Goal: Task Accomplishment & Management: Complete application form

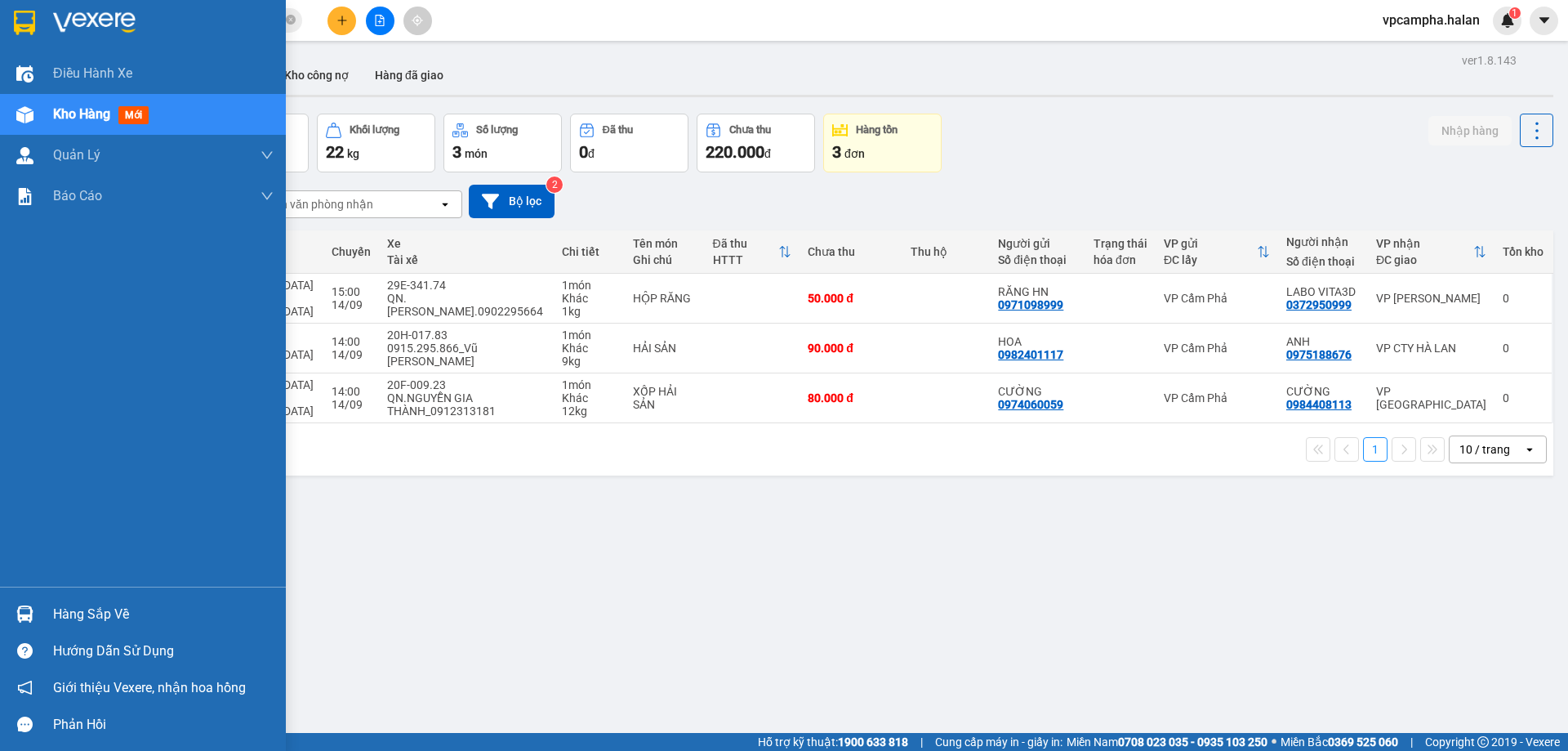
click at [79, 615] on div "Hàng sắp về" at bounding box center [162, 613] width 220 height 24
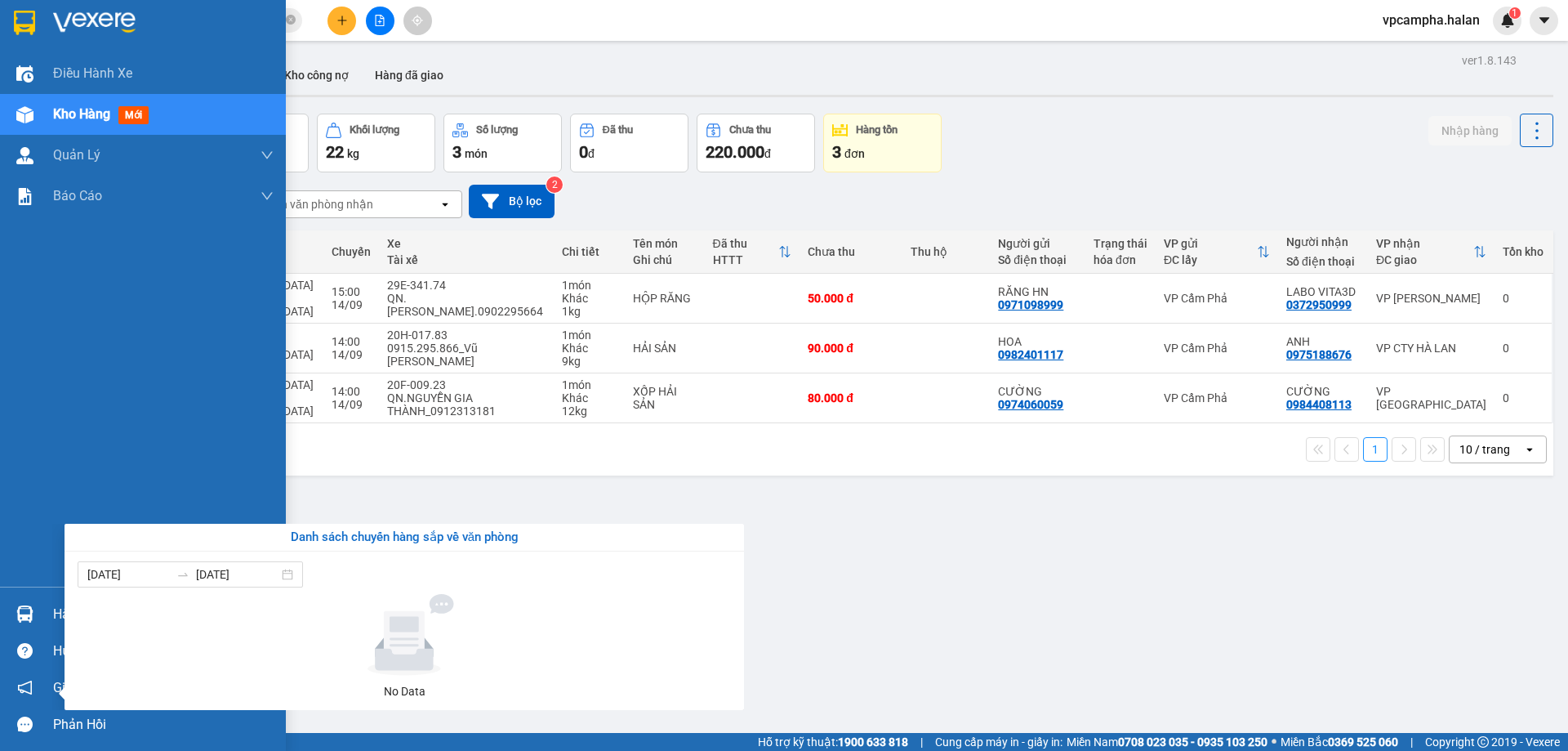
click at [11, 617] on div "Điều hành xe Kho hàng mới Quản [PERSON_NAME] lý chuyến Quản lý kiểm kho Báo cáo…" at bounding box center [143, 375] width 286 height 751
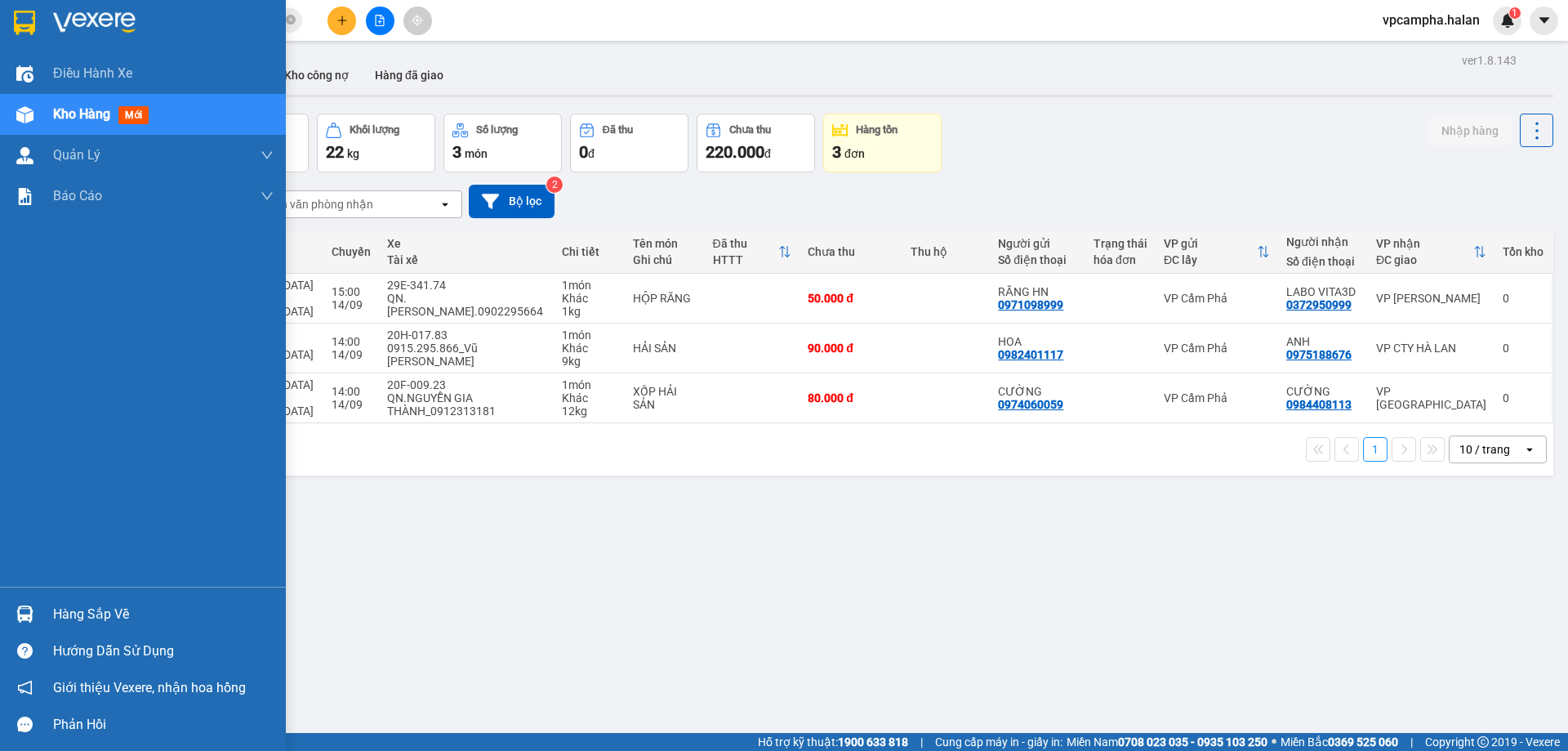
click at [11, 617] on div at bounding box center [25, 614] width 29 height 29
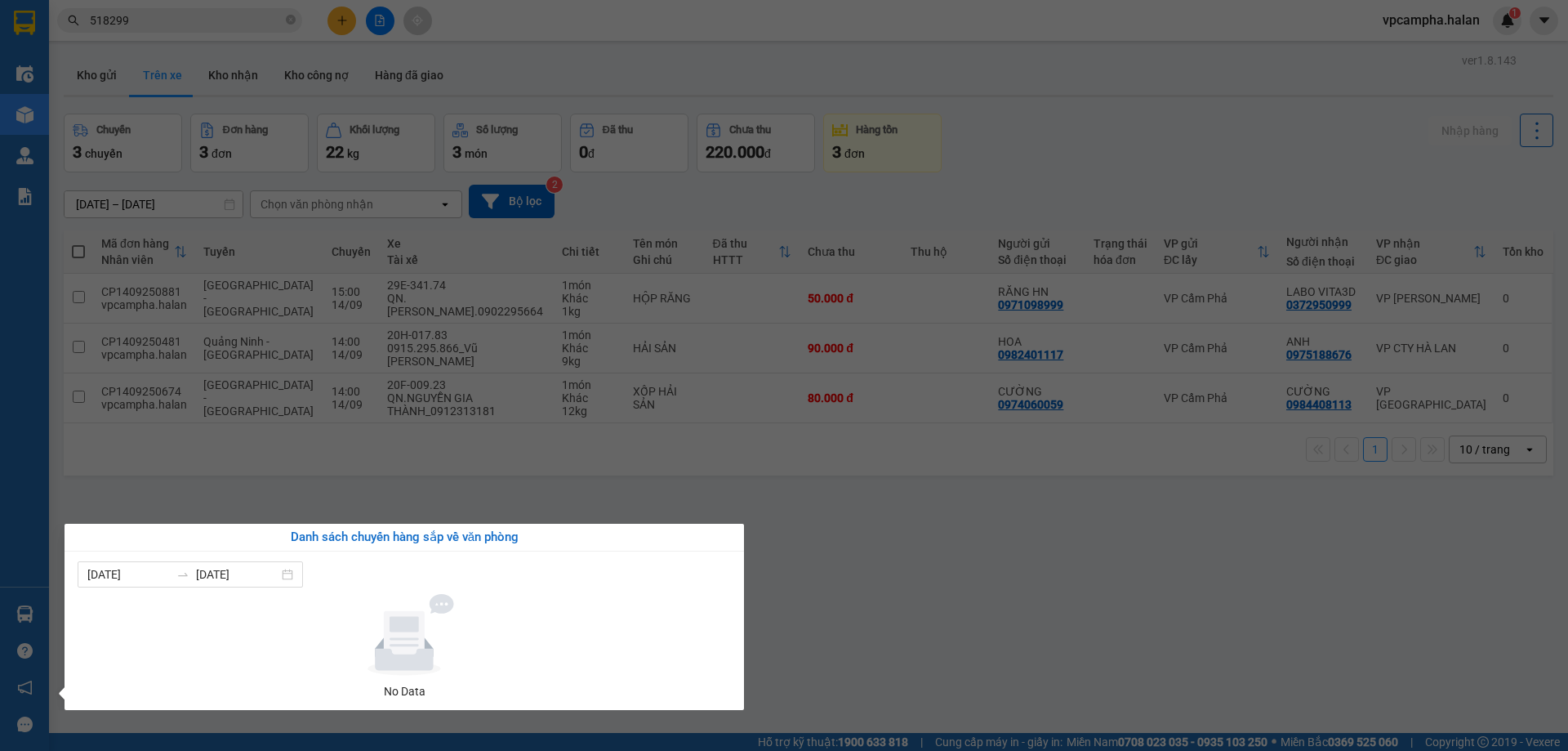
click at [467, 39] on section "Kết quả tìm kiếm ( 1 ) Bộ lọc Mã ĐH Trạng thái Món hàng Thu hộ Tổng cước Chưa c…" at bounding box center [784, 375] width 1568 height 751
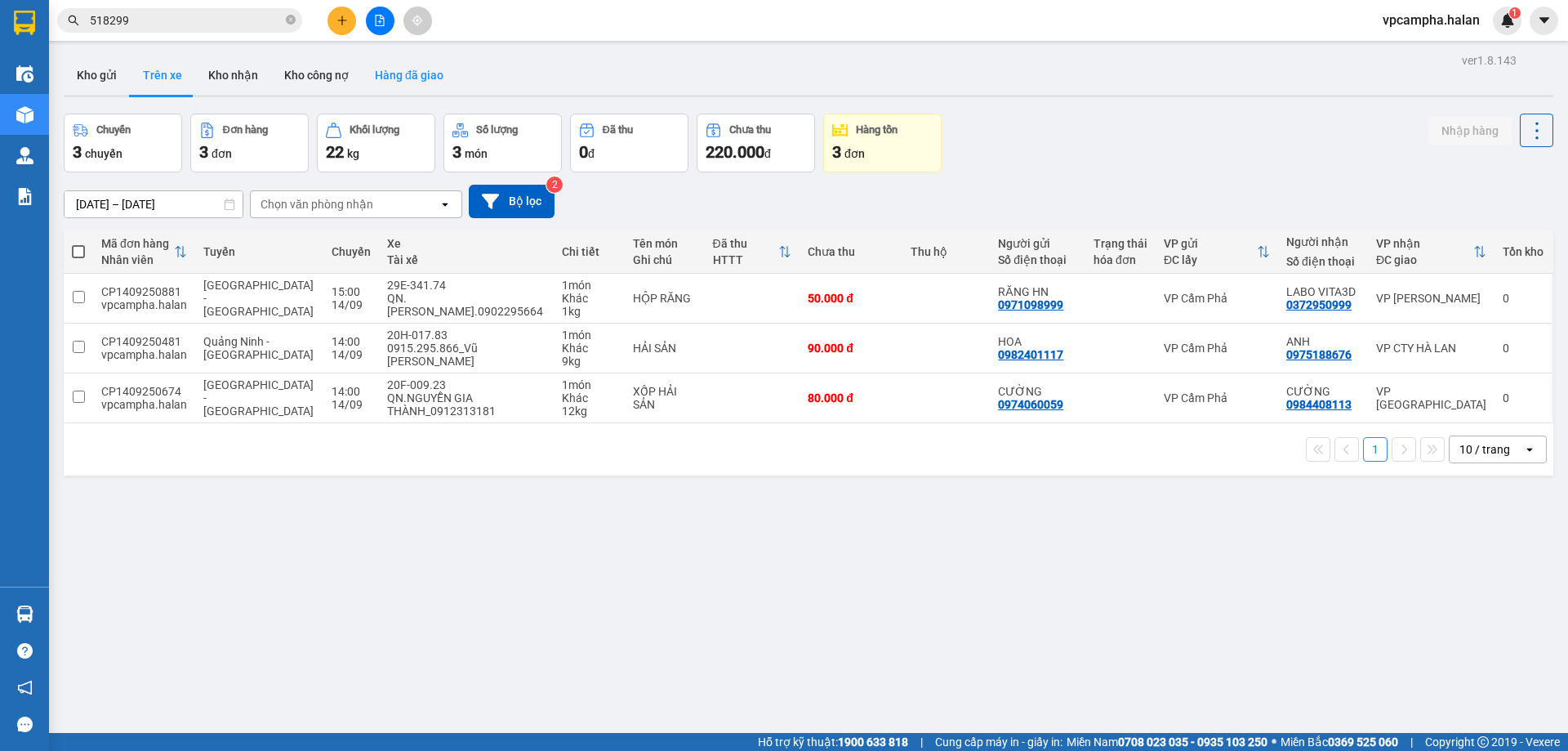
click at [395, 73] on button "Hàng đã giao" at bounding box center [409, 75] width 95 height 39
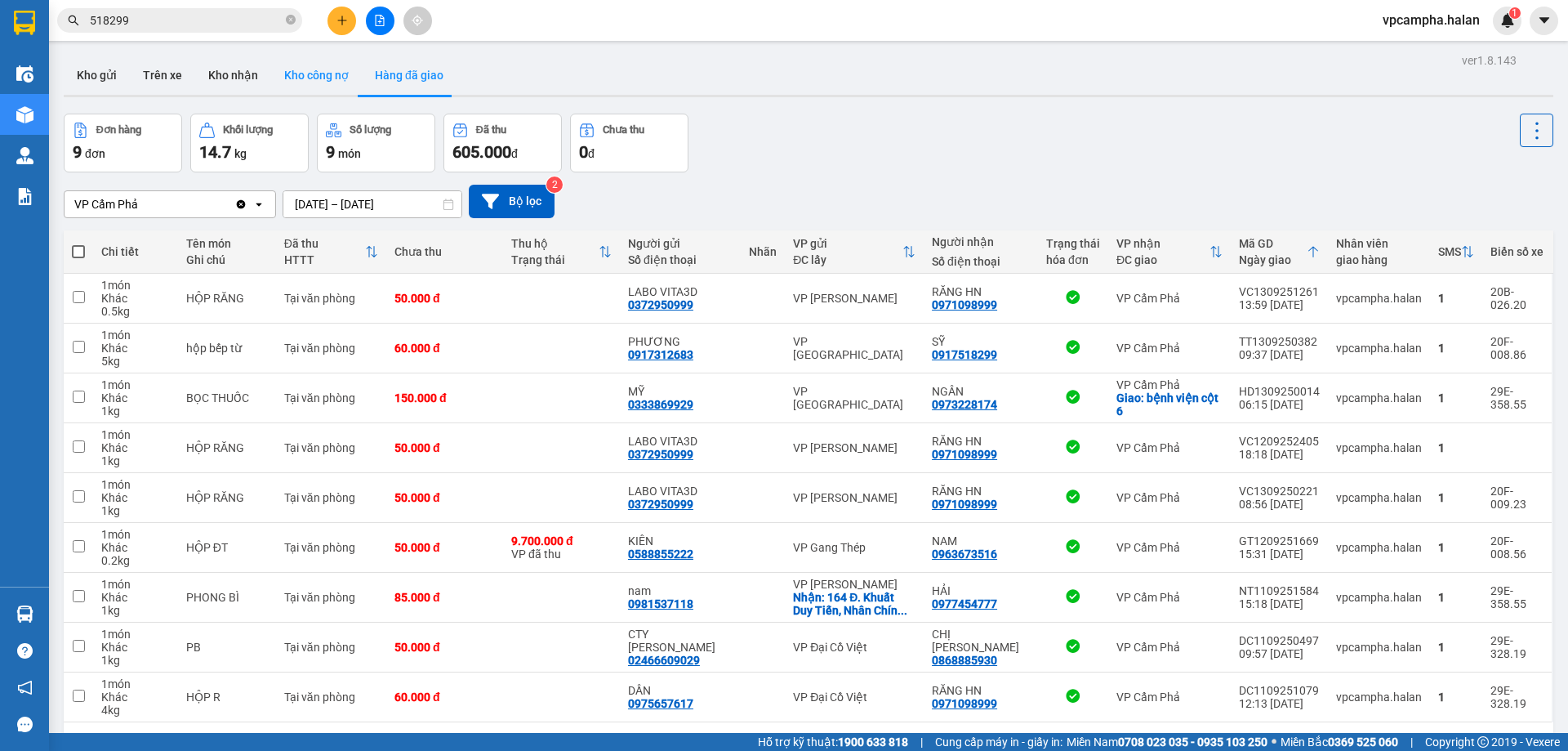
click at [290, 80] on button "Kho công nợ" at bounding box center [317, 75] width 91 height 39
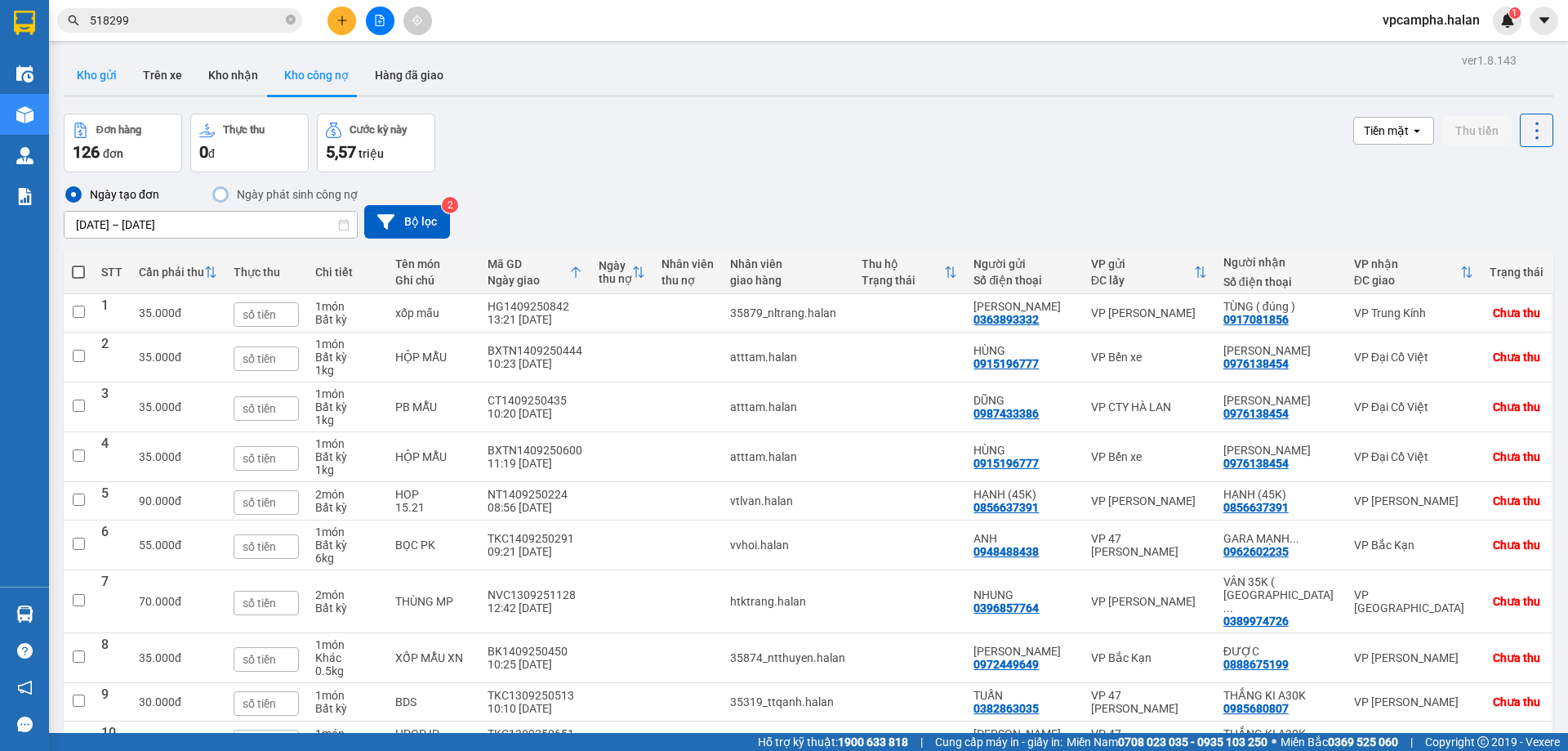
click at [97, 70] on button "Kho gửi" at bounding box center [96, 75] width 66 height 39
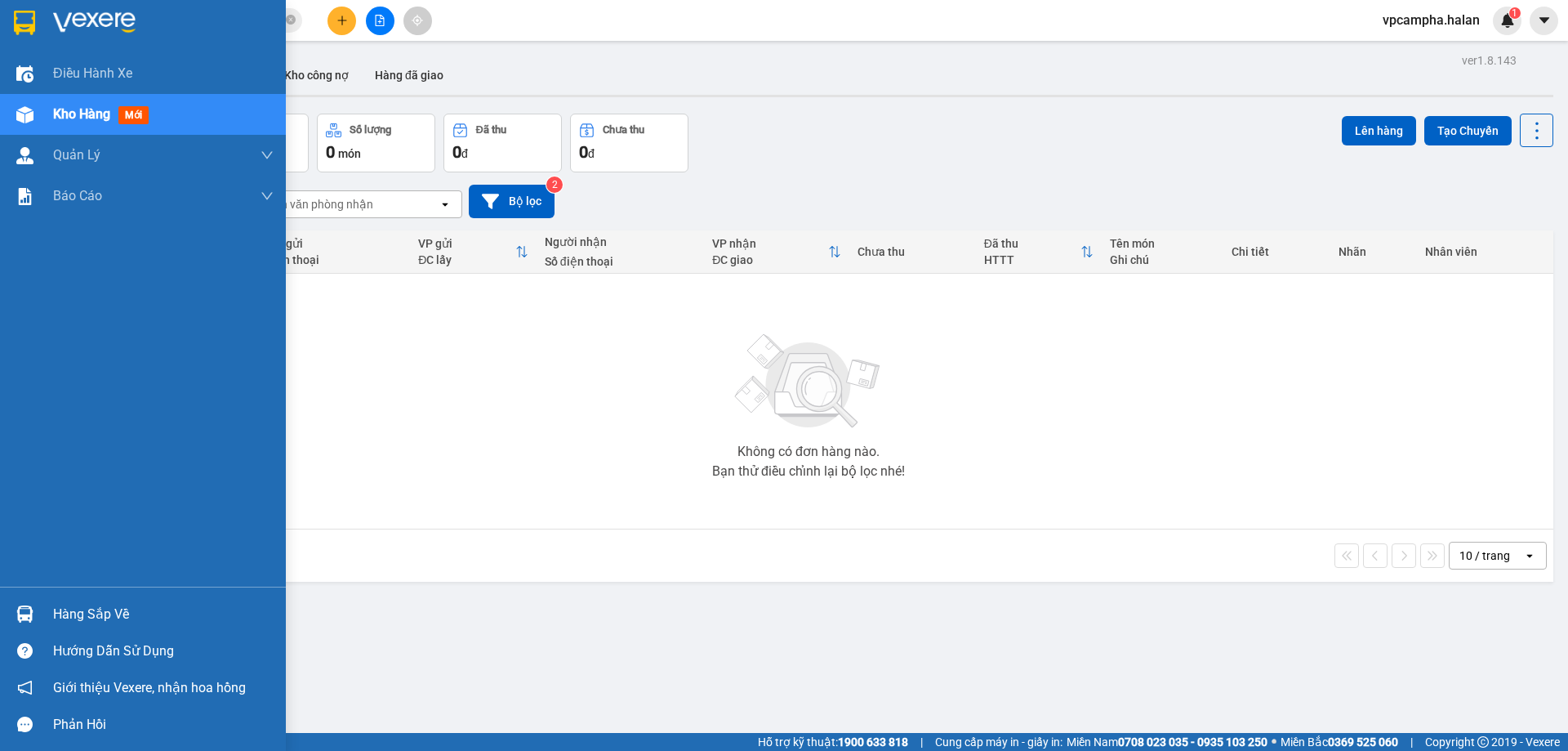
click at [54, 604] on div "Hàng sắp về" at bounding box center [162, 613] width 220 height 24
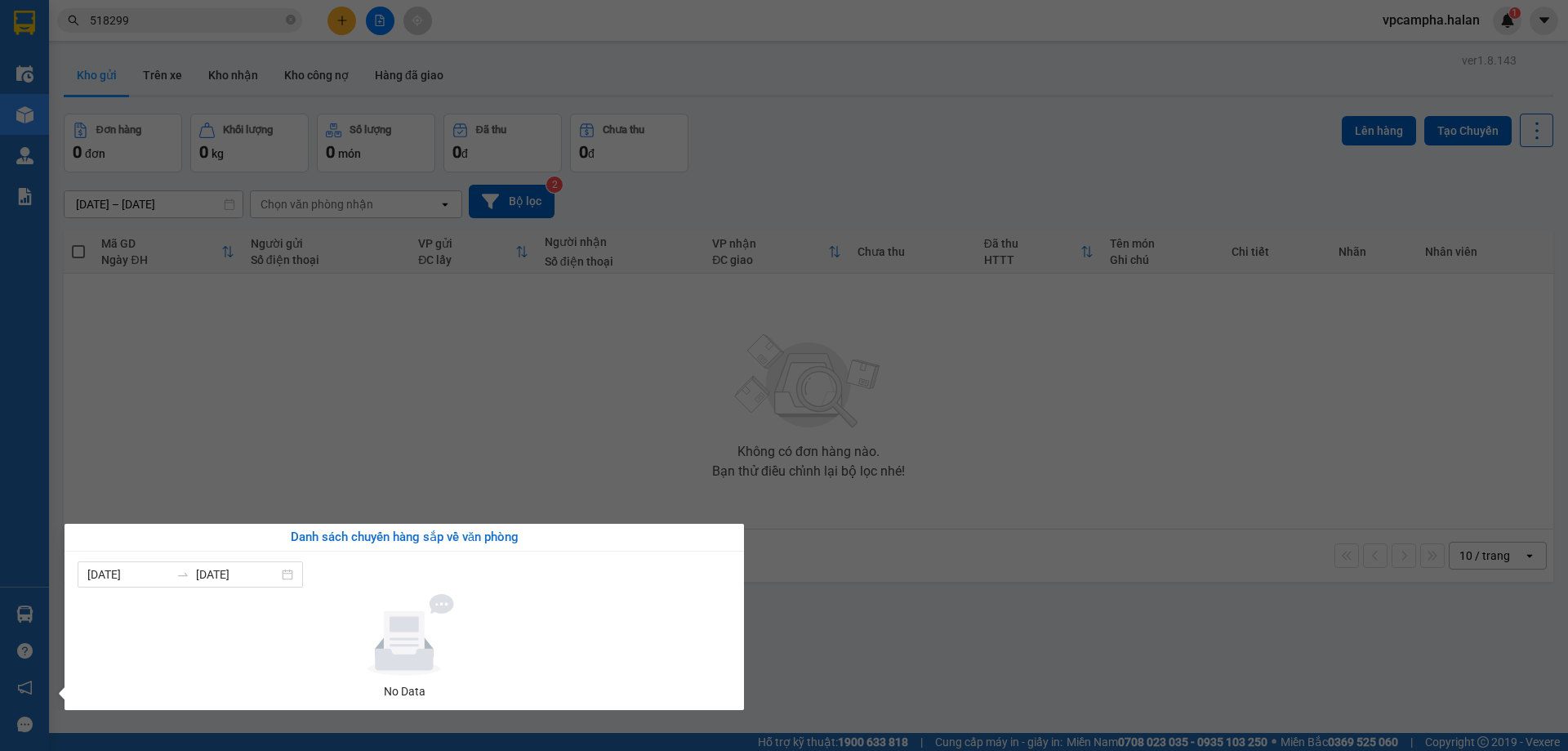
click at [178, 58] on section "Kết quả tìm kiếm ( 1 ) Bộ lọc Mã ĐH Trạng thái Món hàng Thu hộ Tổng cước Chưa c…" at bounding box center [784, 375] width 1568 height 751
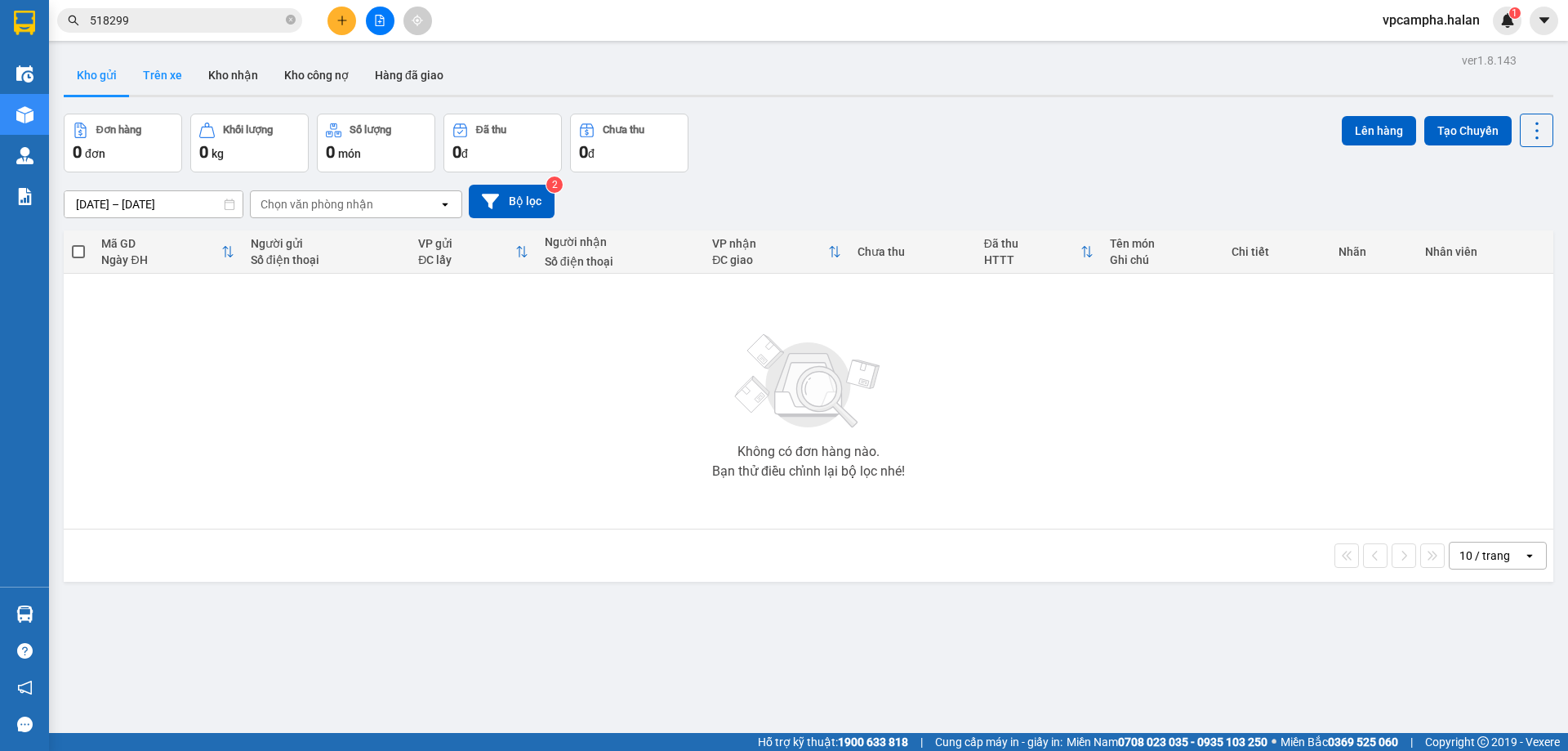
click at [172, 66] on button "Trên xe" at bounding box center [162, 75] width 65 height 39
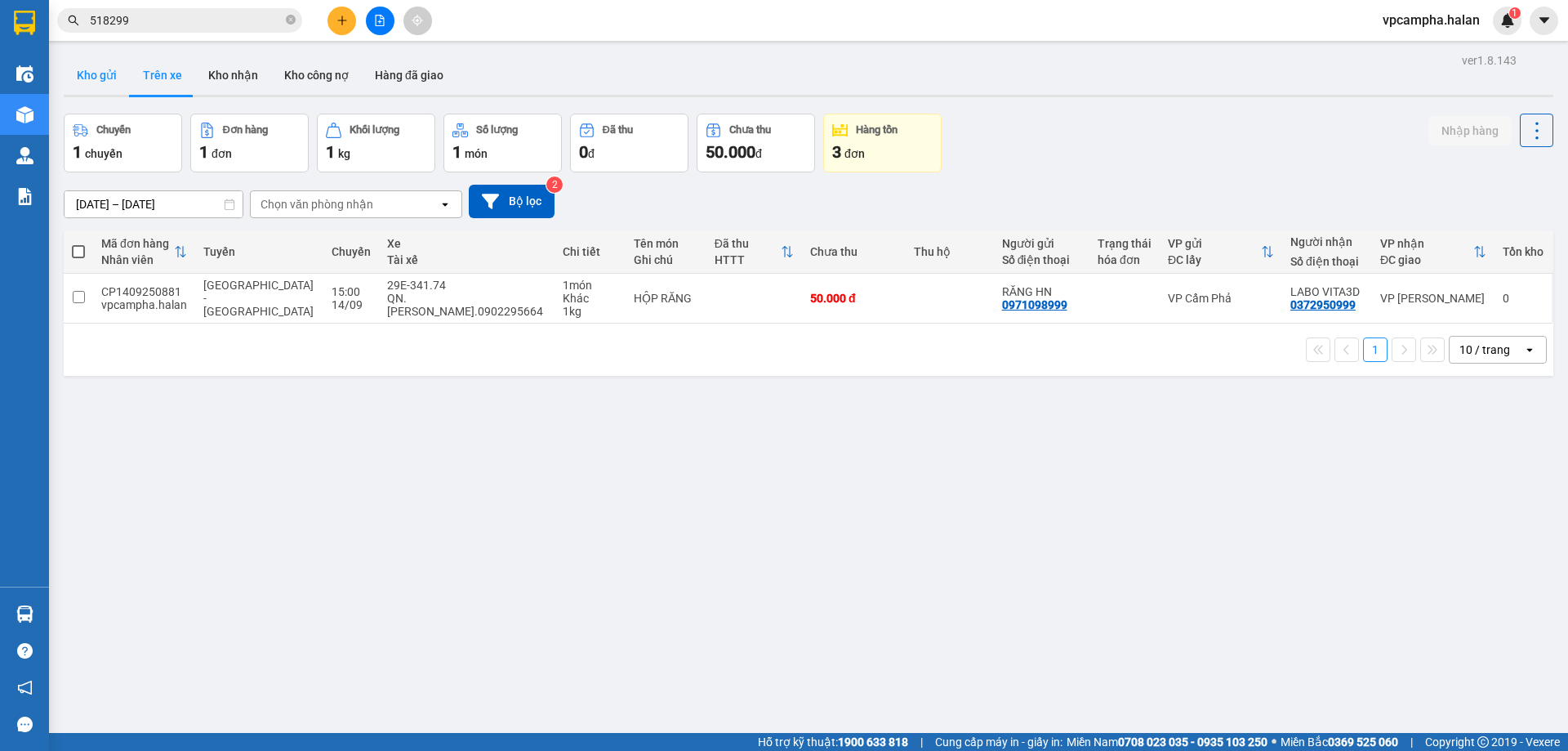
click at [92, 69] on button "Kho gửi" at bounding box center [96, 75] width 66 height 39
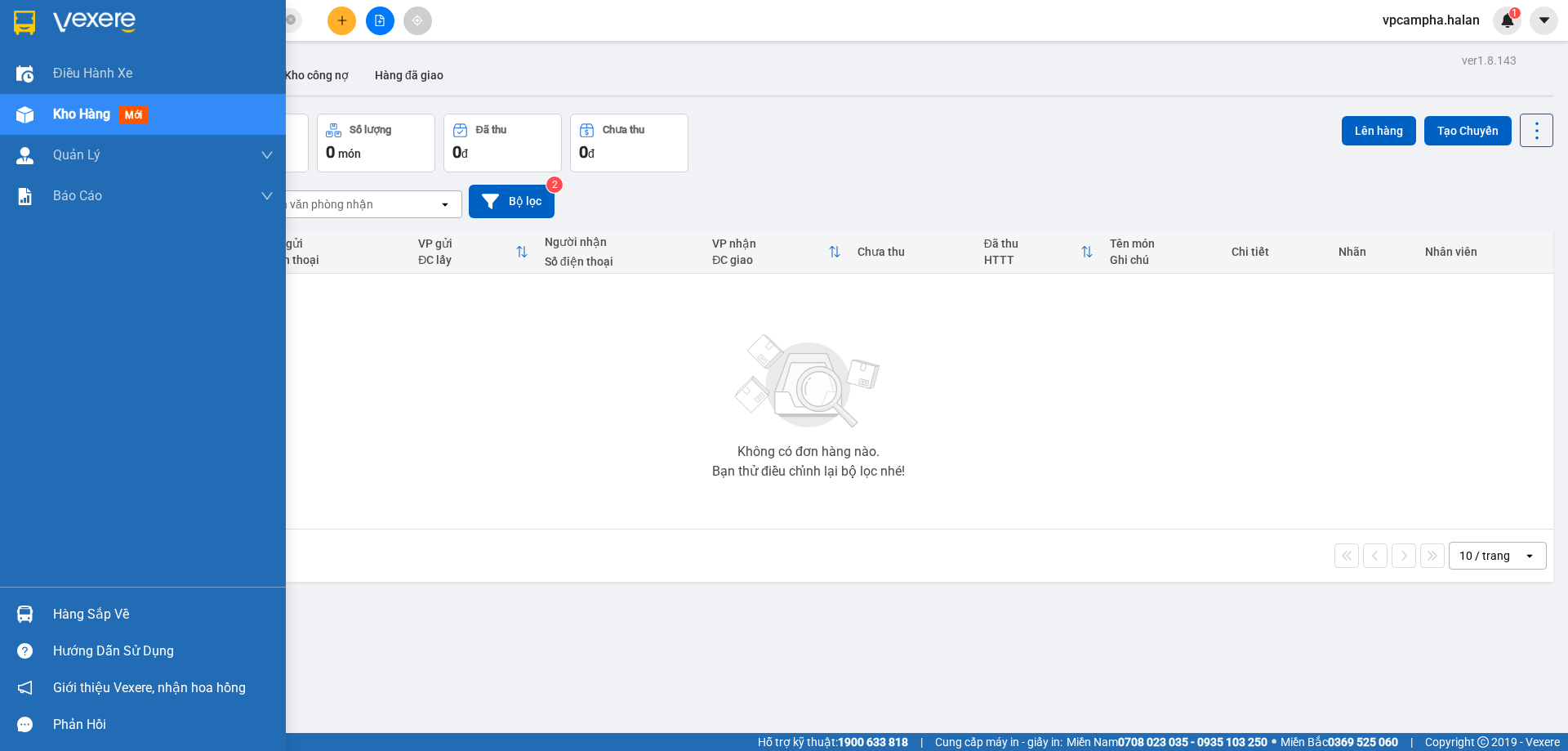
click at [36, 605] on div at bounding box center [25, 614] width 29 height 29
click at [27, 612] on div "Điều hành xe Kho hàng mới Quản [PERSON_NAME] lý chuyến Quản lý kiểm kho Báo cáo…" at bounding box center [143, 375] width 286 height 751
drag, startPoint x: 27, startPoint y: 612, endPoint x: 34, endPoint y: 602, distance: 12.2
click at [29, 611] on img at bounding box center [24, 613] width 17 height 17
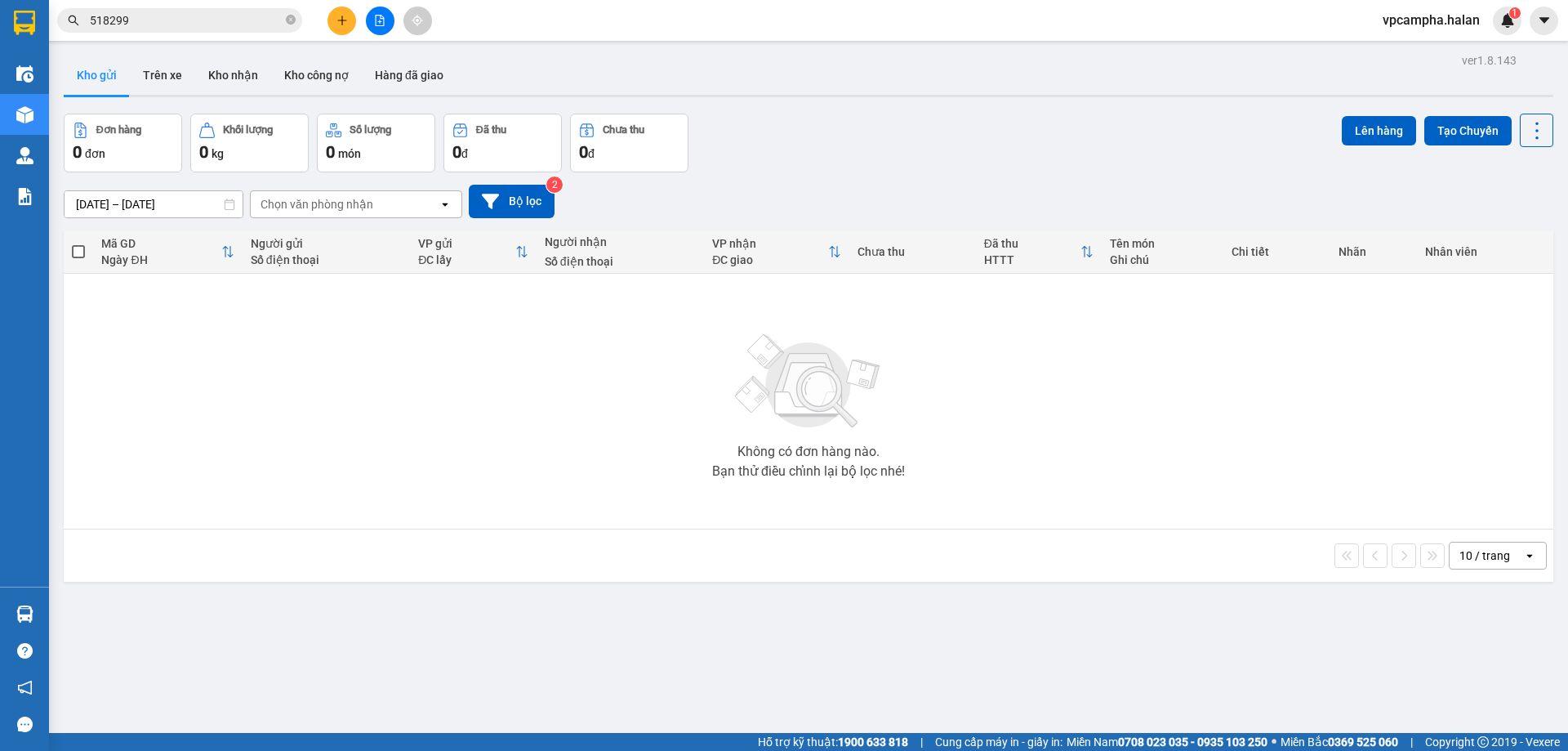
click at [344, 16] on section "Kết quả tìm kiếm ( 1 ) Bộ lọc Mã ĐH Trạng thái Món hàng Thu hộ Tổng cước Chưa c…" at bounding box center [784, 375] width 1568 height 751
click at [344, 16] on icon "plus" at bounding box center [342, 20] width 12 height 12
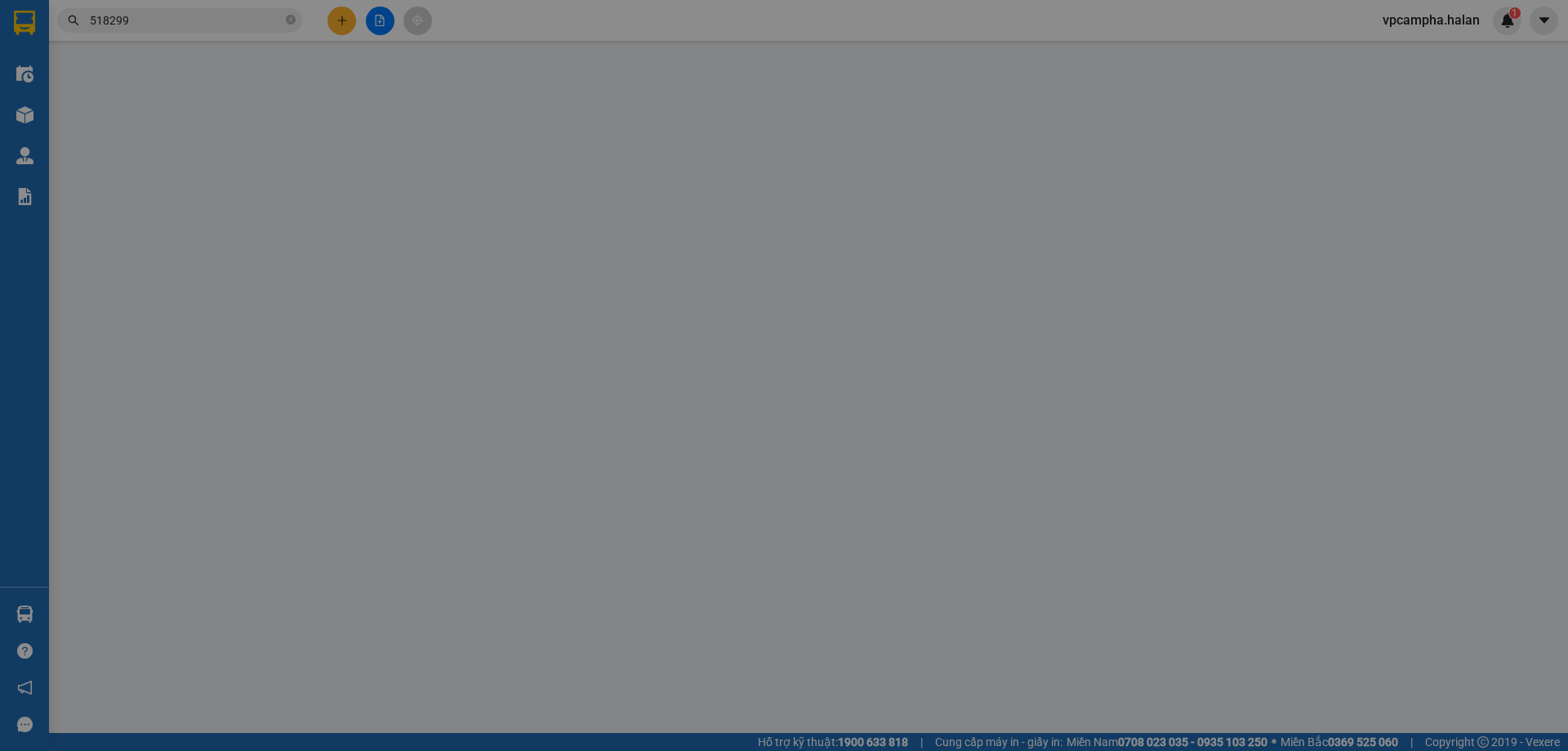
click at [344, 16] on div "Yêu cầu xuất hóa đơn điện tử" at bounding box center [281, 27] width 172 height 38
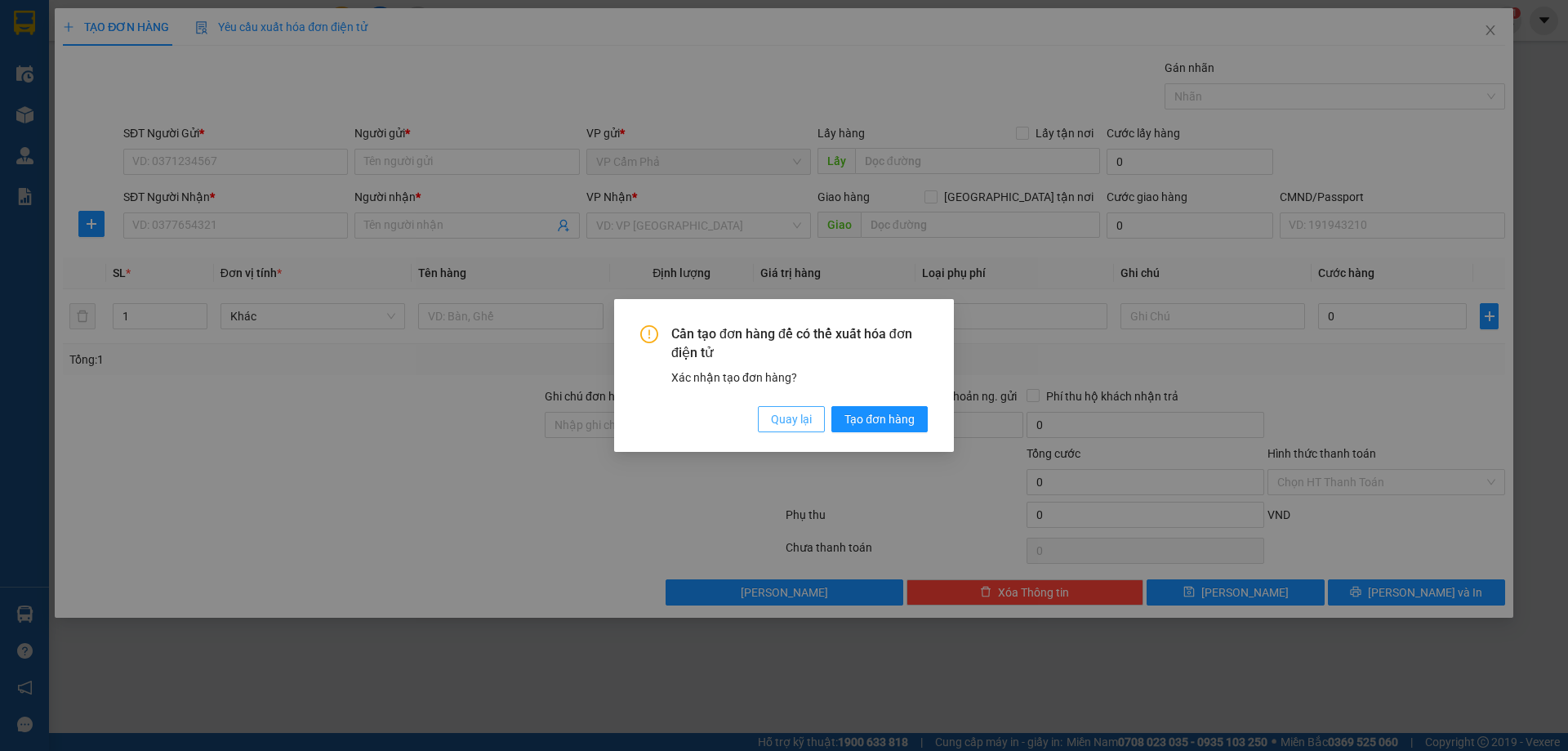
click at [792, 420] on span "Quay lại" at bounding box center [792, 419] width 41 height 18
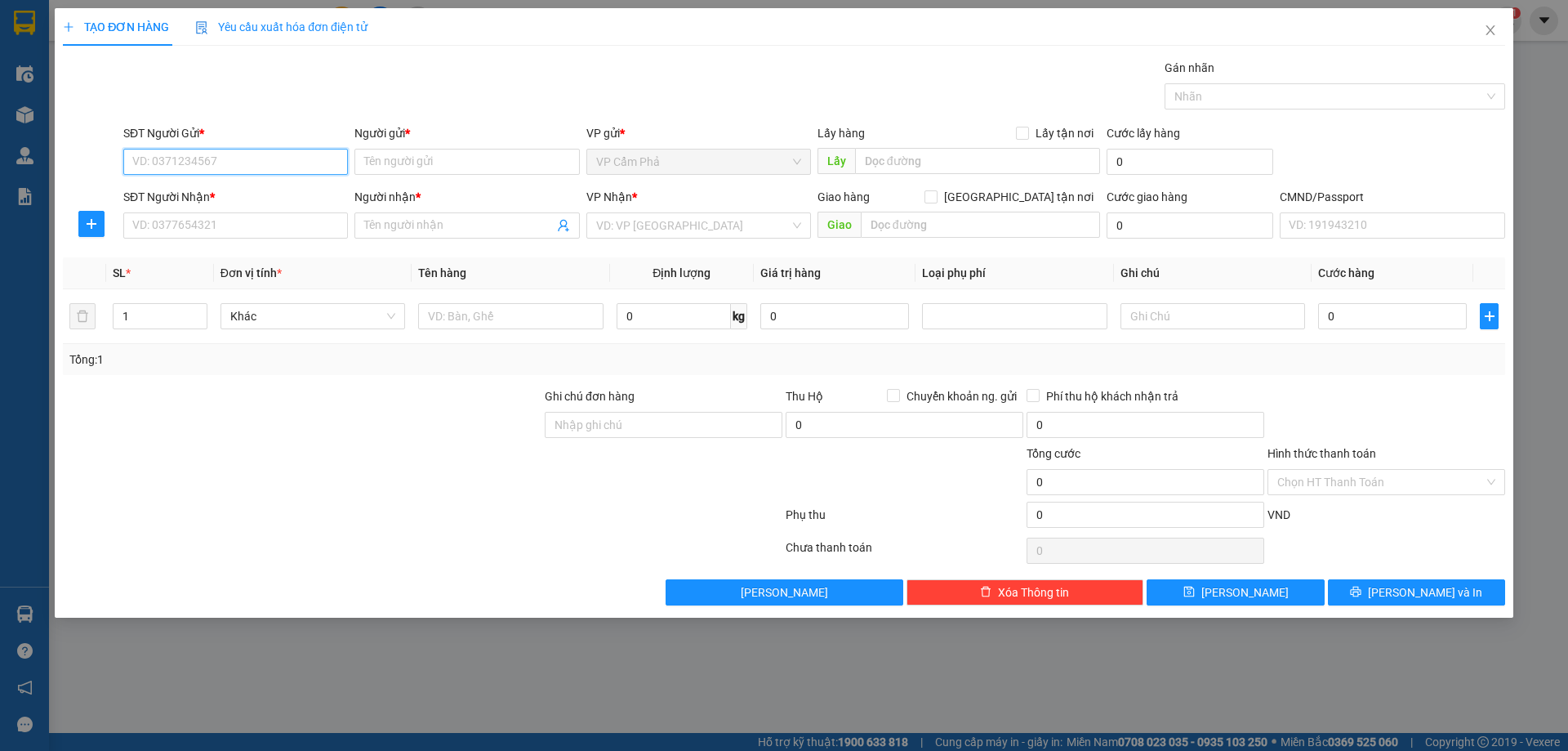
click at [225, 161] on input "SĐT Người Gửi *" at bounding box center [236, 162] width 225 height 26
click at [232, 159] on input "0793299006" at bounding box center [236, 162] width 225 height 26
click at [233, 158] on input "0793299006" at bounding box center [236, 162] width 225 height 26
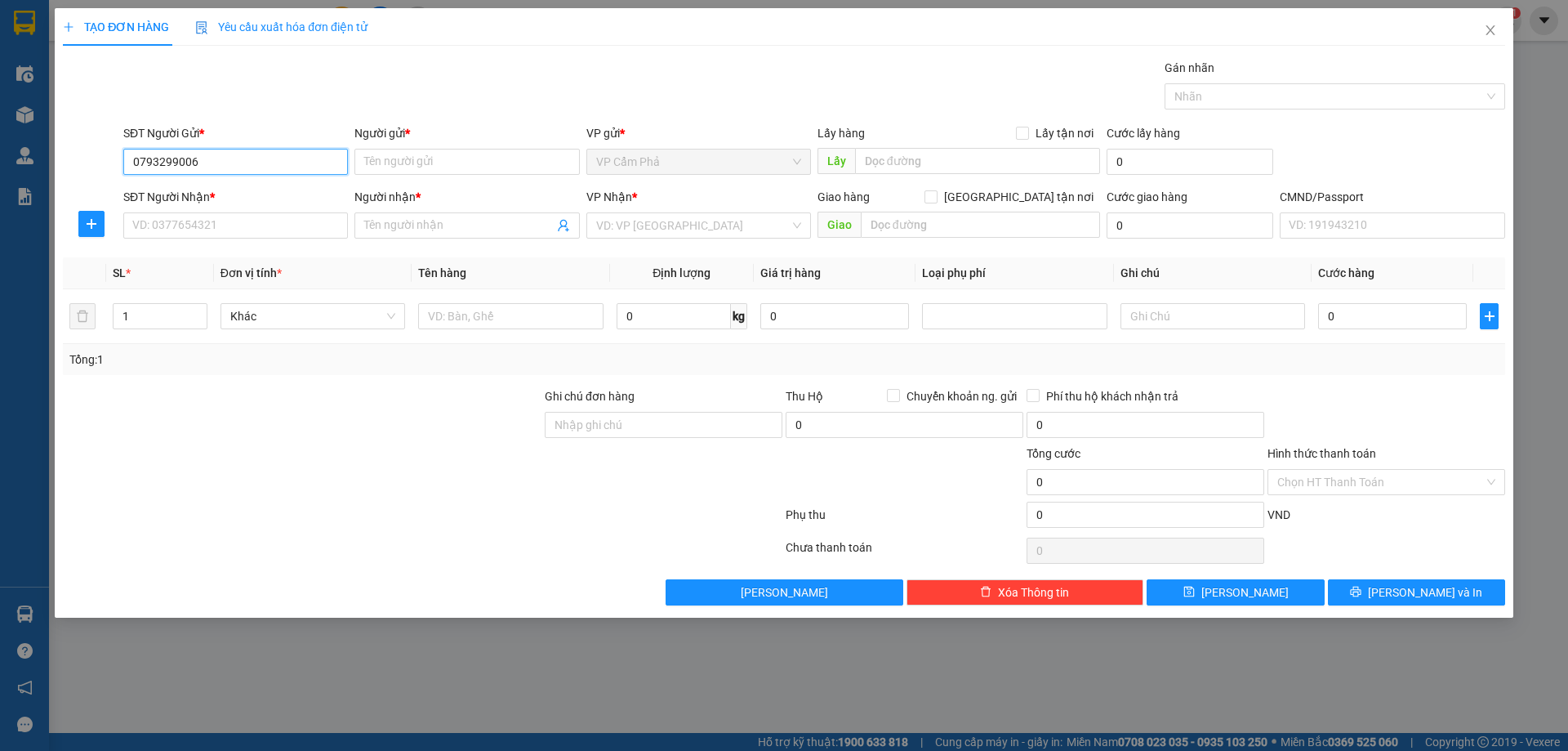
type input "0793299006"
click at [419, 149] on div "Người gửi * Tên người gửi" at bounding box center [467, 153] width 225 height 57
click at [419, 152] on input "Người gửi *" at bounding box center [467, 162] width 225 height 26
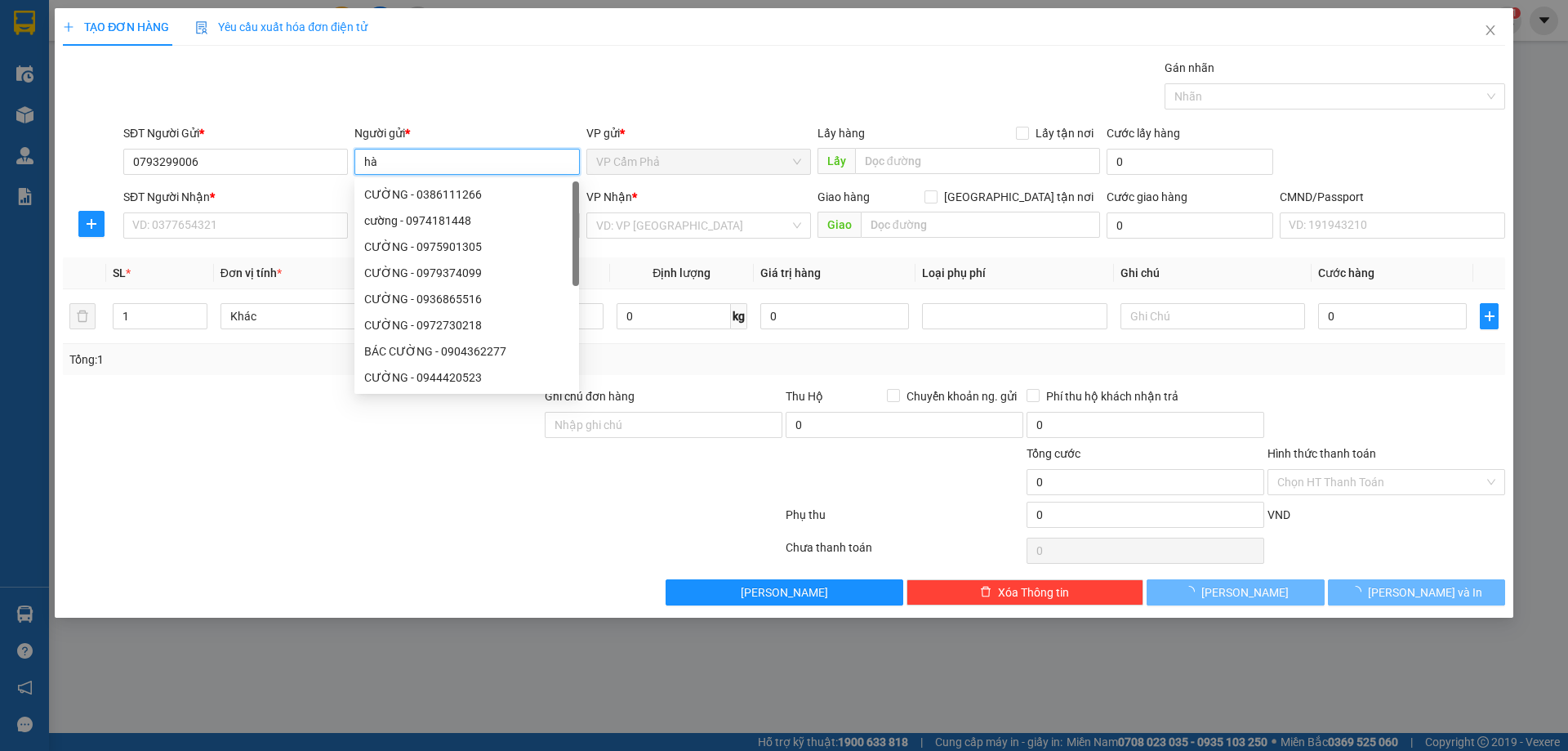
type input "h"
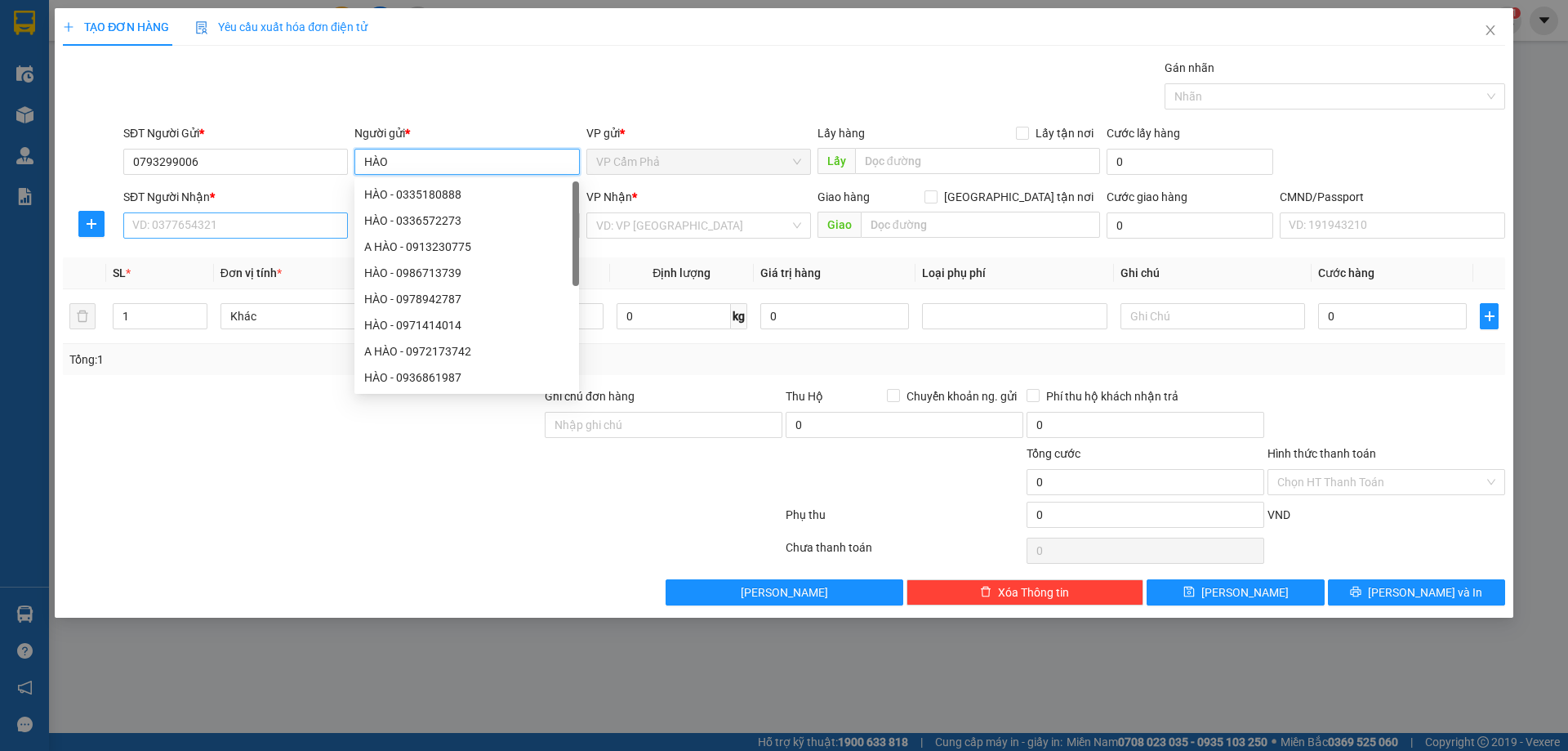
type input "HÀO"
click at [206, 226] on input "SĐT Người Nhận *" at bounding box center [236, 225] width 225 height 26
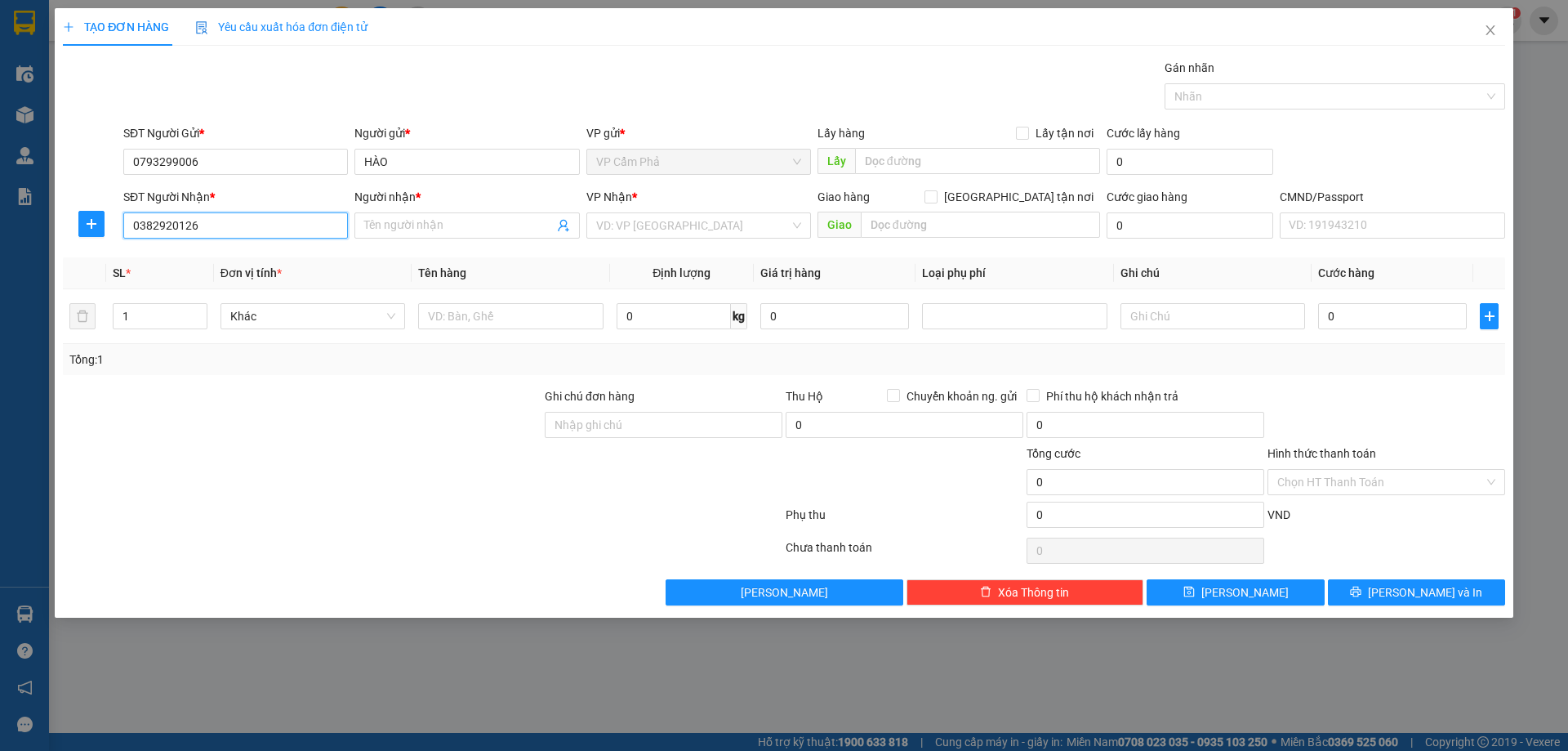
click at [232, 213] on input "0382920126" at bounding box center [236, 225] width 225 height 26
click at [236, 213] on input "0382920126" at bounding box center [236, 225] width 225 height 26
click at [239, 221] on input "0382920126" at bounding box center [236, 225] width 225 height 26
type input "0382920126"
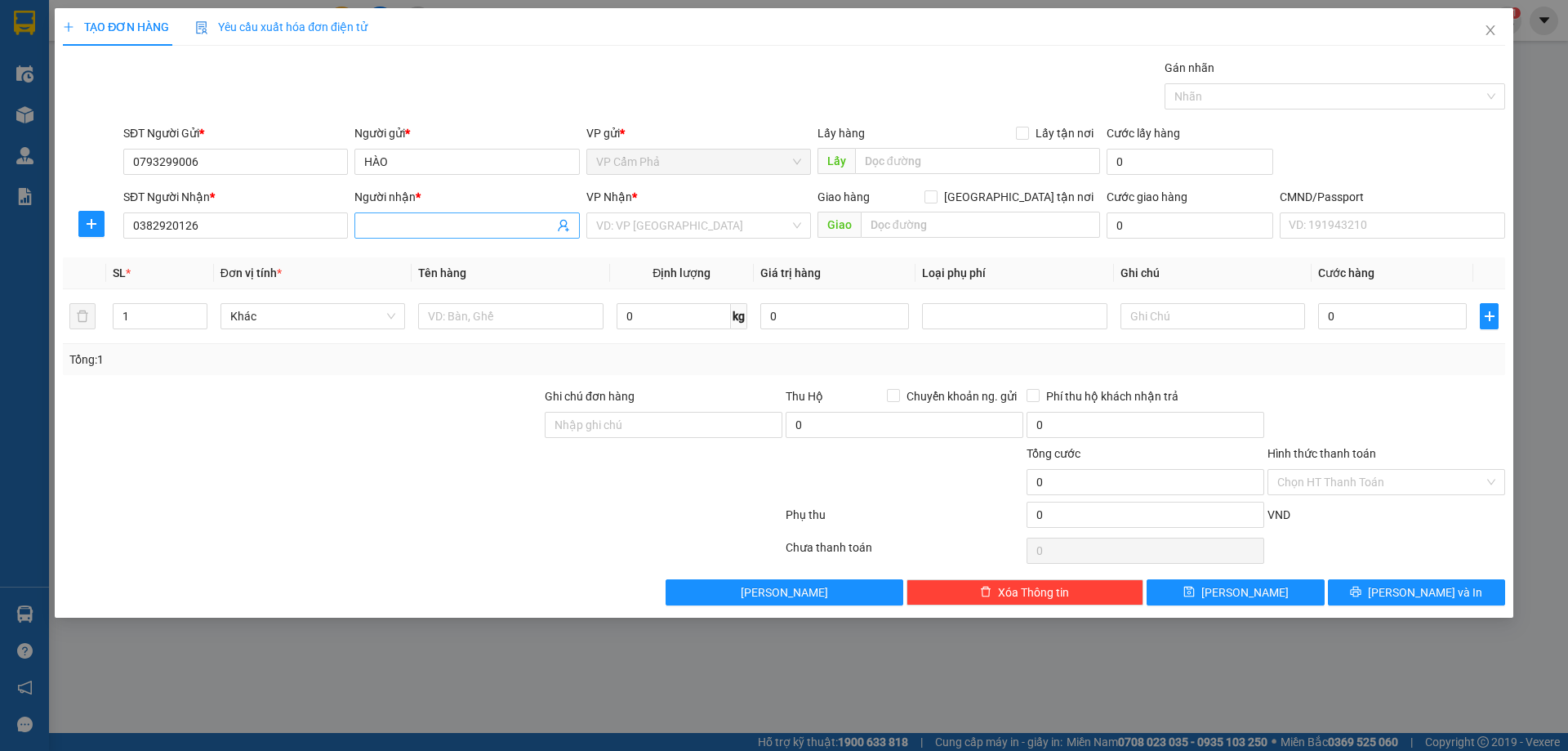
click at [449, 227] on input "Người nhận *" at bounding box center [458, 225] width 188 height 18
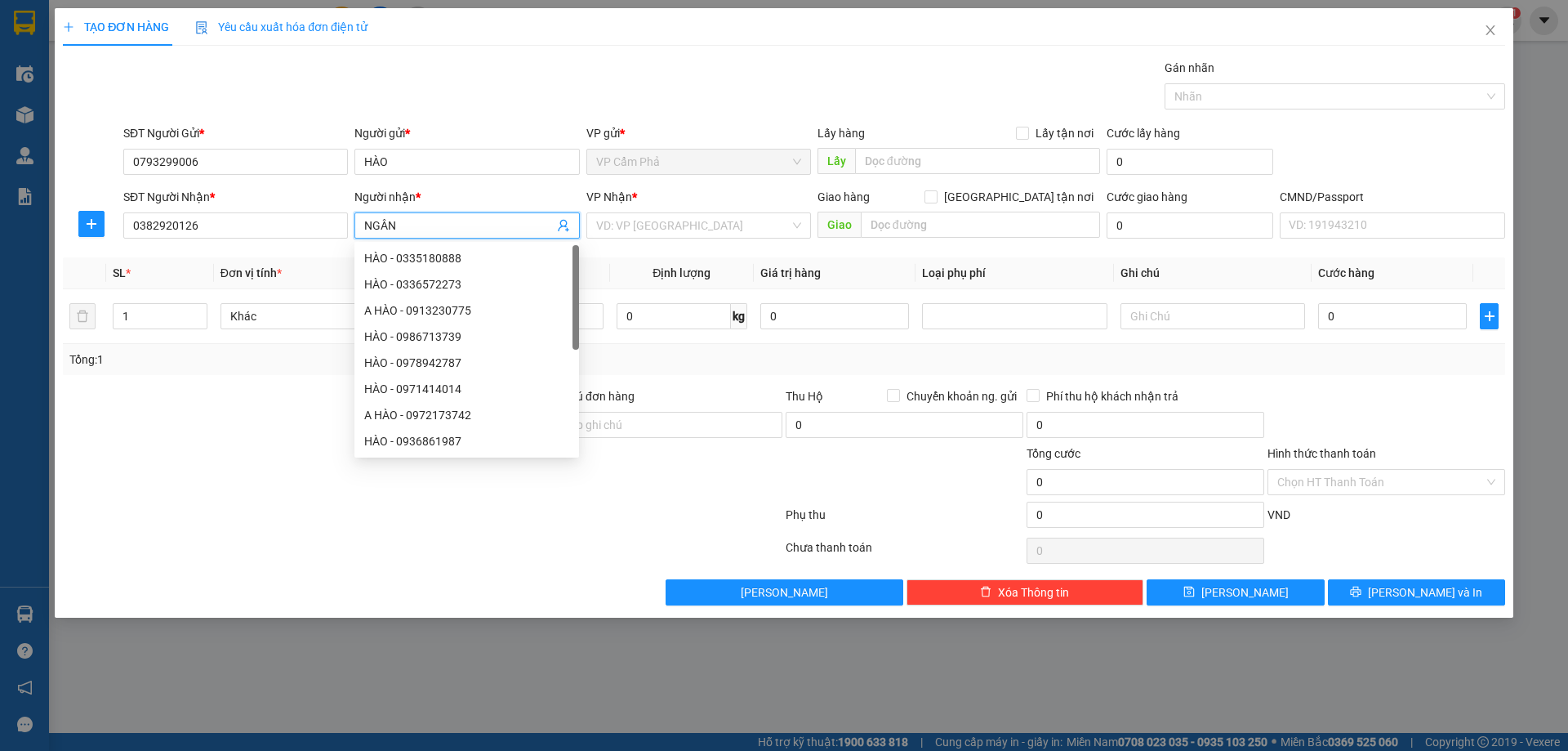
type input "NGÂN"
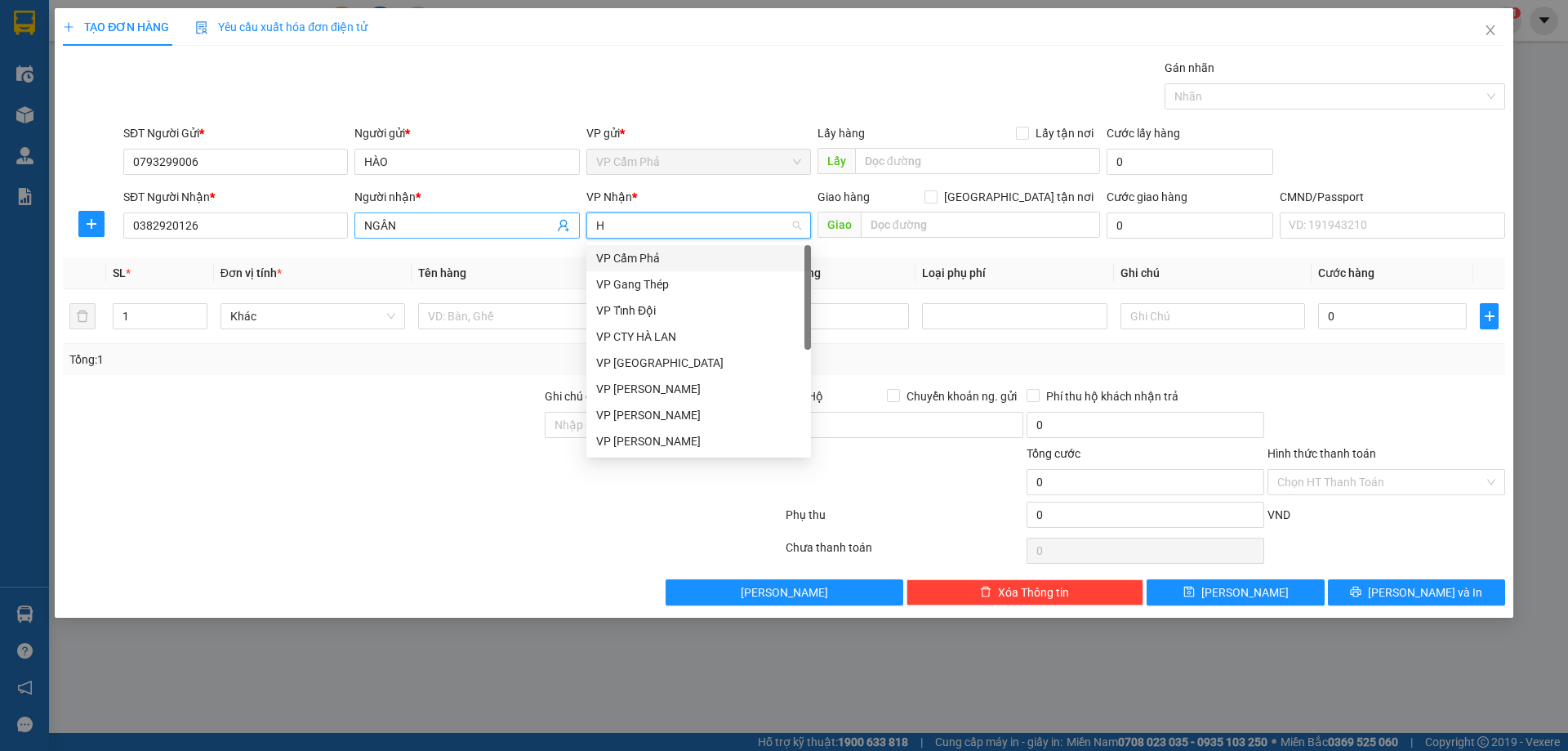
type input "HD"
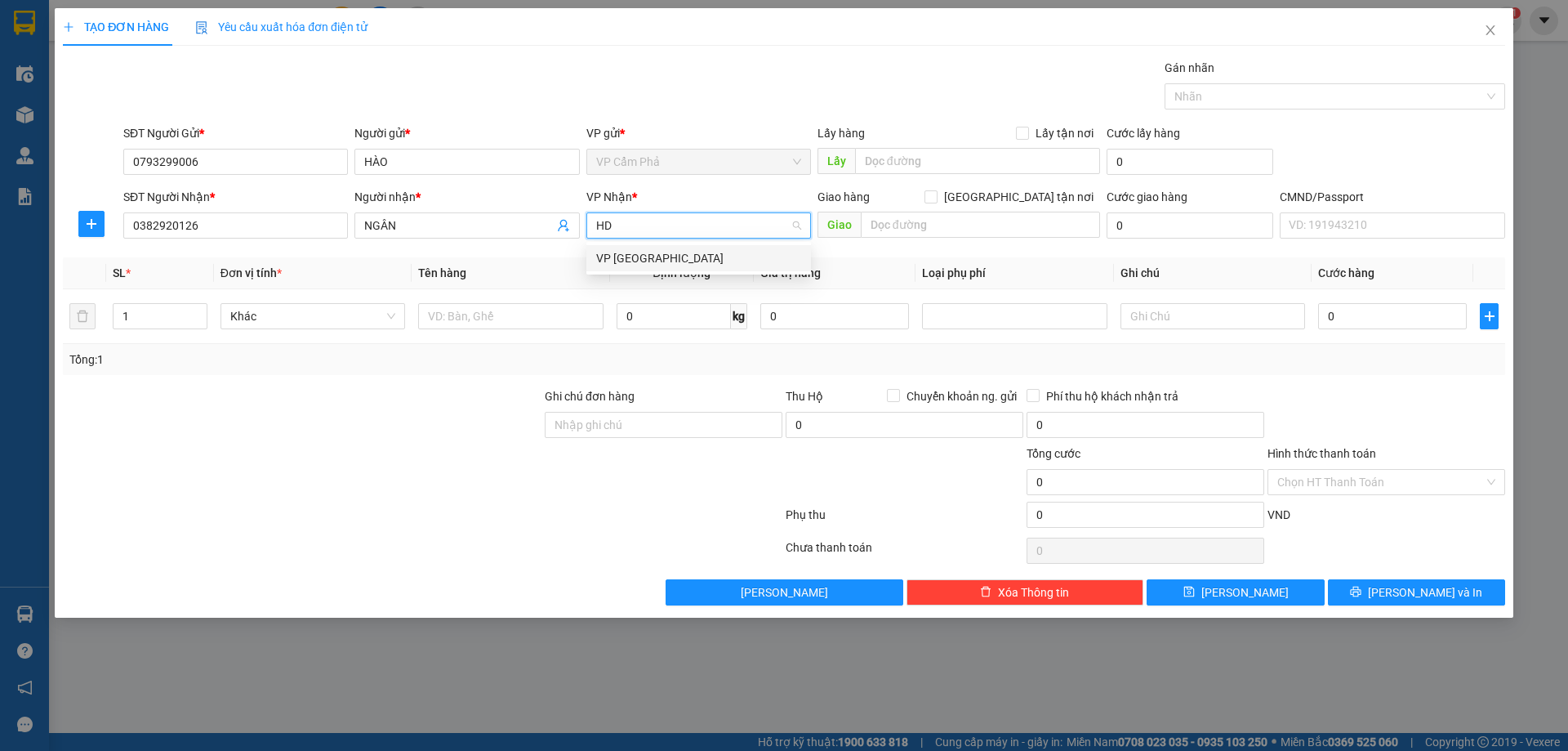
click at [630, 270] on div "VP [GEOGRAPHIC_DATA]" at bounding box center [699, 258] width 225 height 26
click at [505, 303] on div at bounding box center [510, 316] width 185 height 33
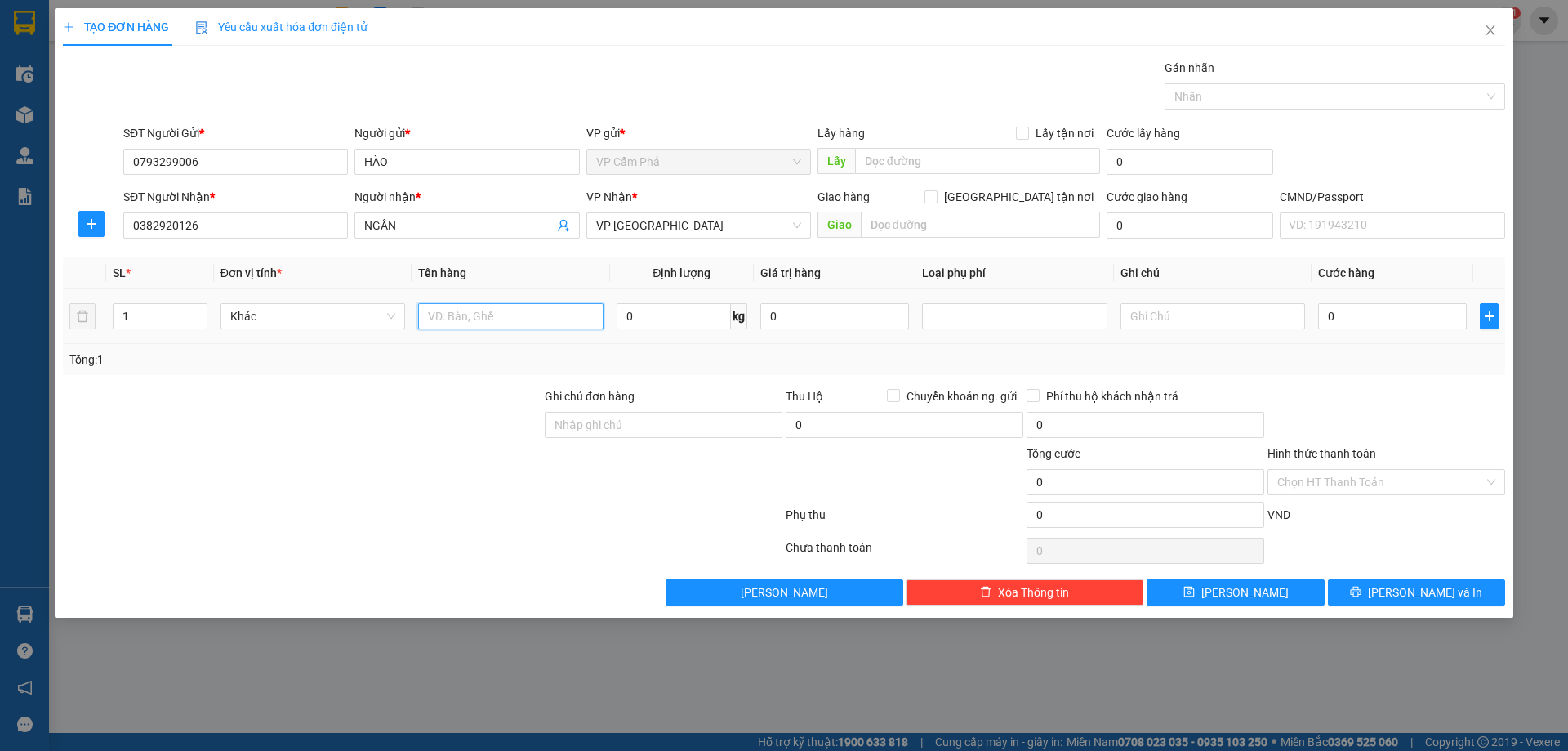
click at [493, 313] on input "text" at bounding box center [510, 315] width 185 height 26
click at [491, 314] on input "POB" at bounding box center [510, 315] width 185 height 26
type input "PB"
type input "1"
click at [1409, 316] on input "0" at bounding box center [1392, 315] width 149 height 26
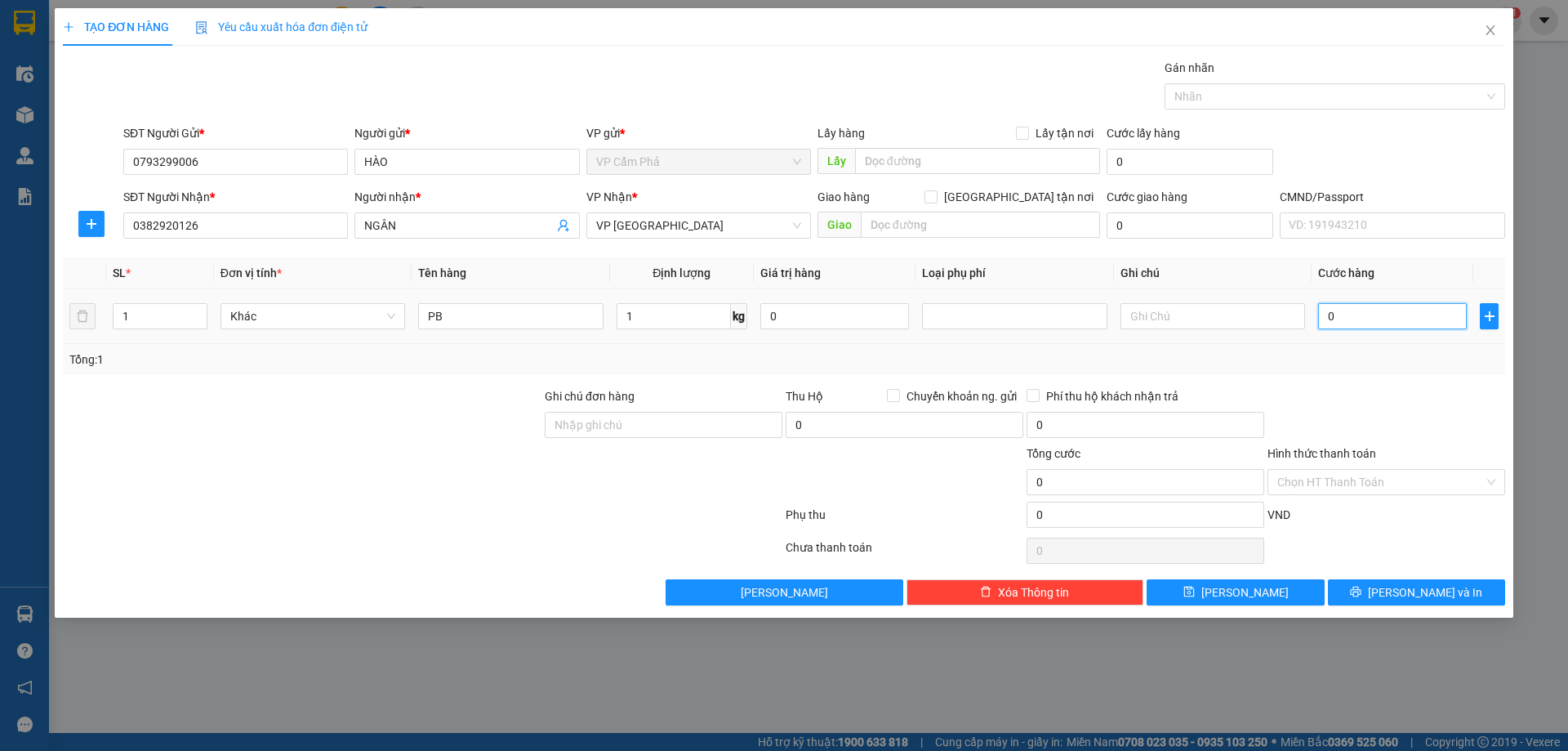
type input "5"
type input "50"
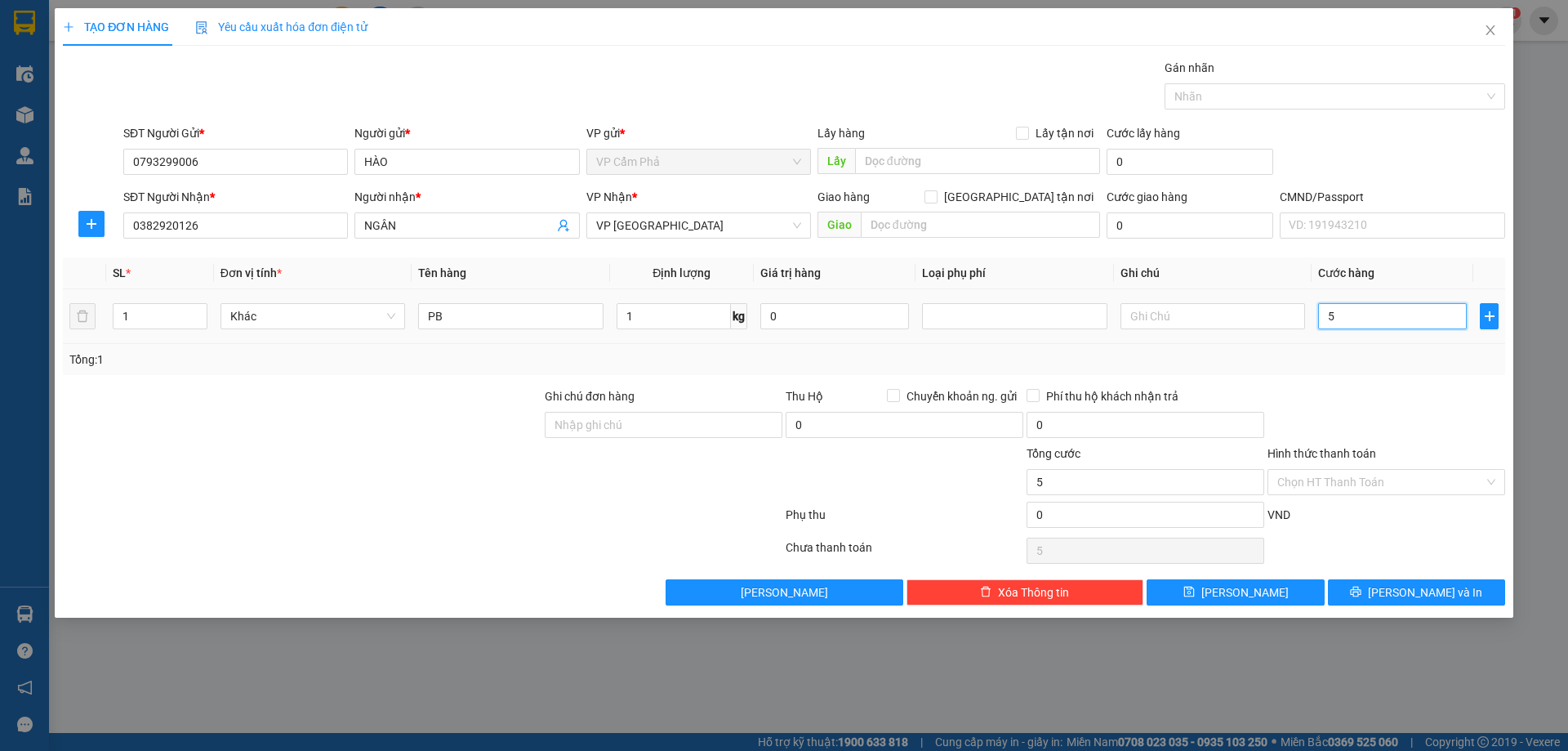
type input "50"
type input "50.000"
click at [1398, 397] on div at bounding box center [1386, 416] width 241 height 57
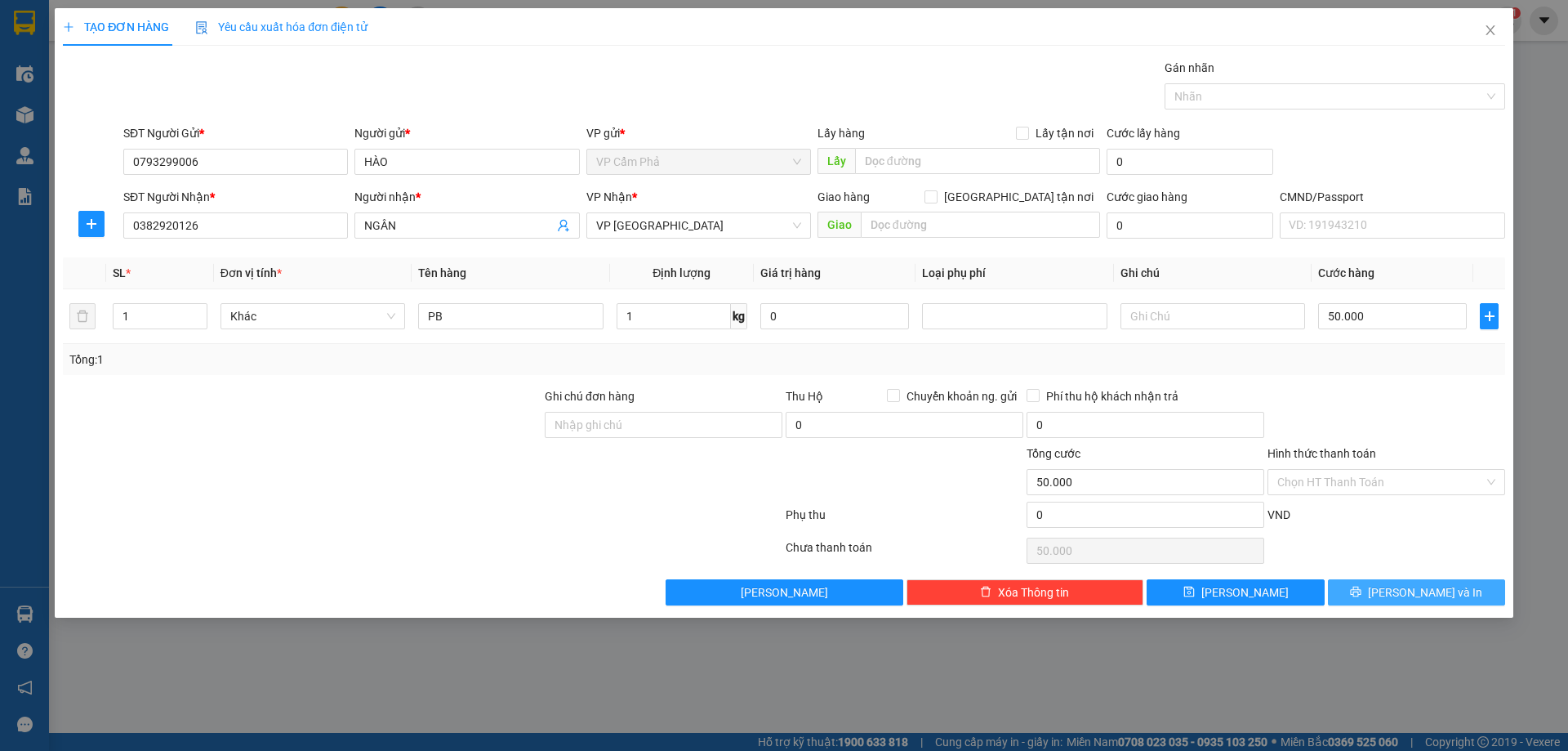
click at [1398, 591] on button "[PERSON_NAME] và In" at bounding box center [1416, 592] width 178 height 26
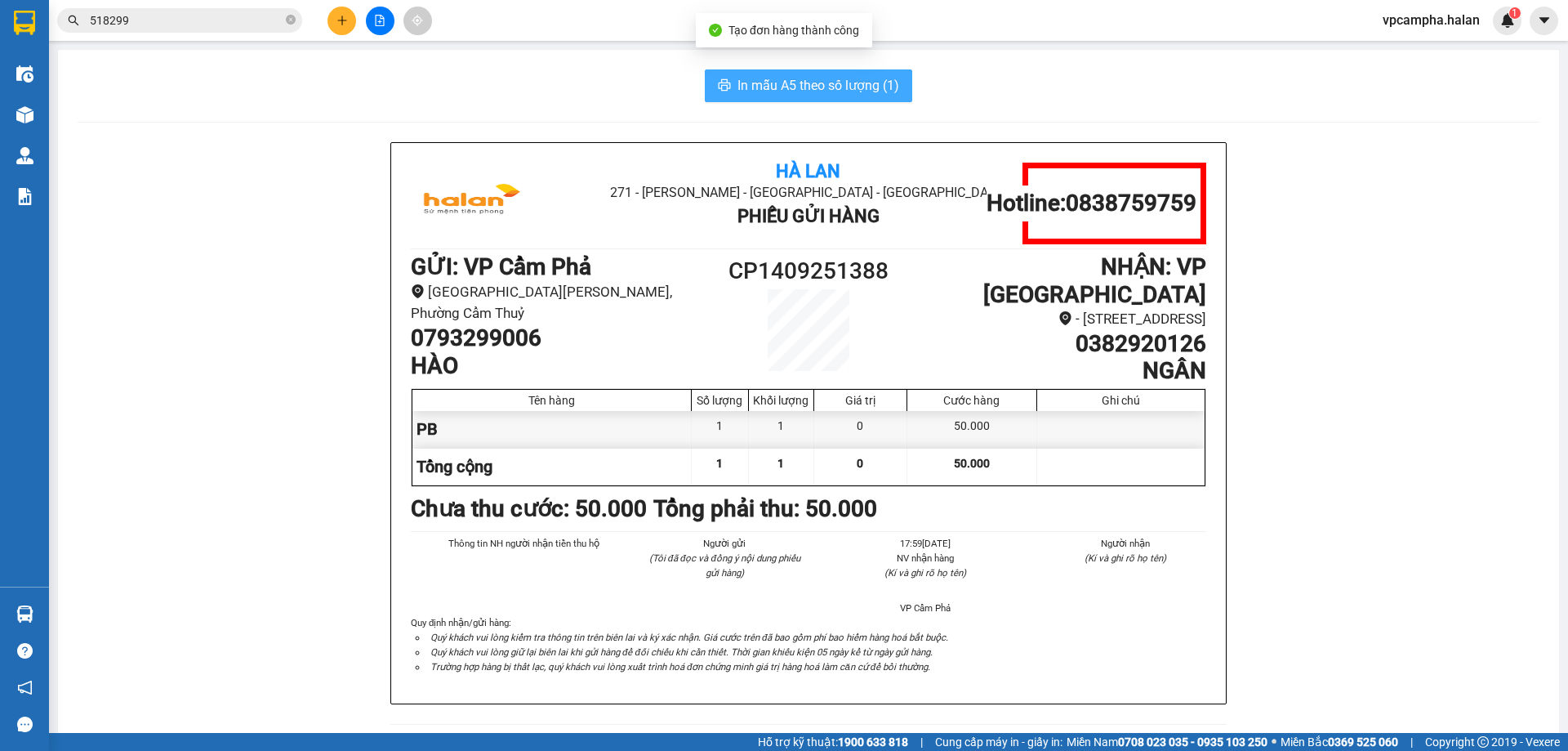
click at [806, 82] on span "In mẫu A5 theo số lượng (1)" at bounding box center [817, 85] width 162 height 21
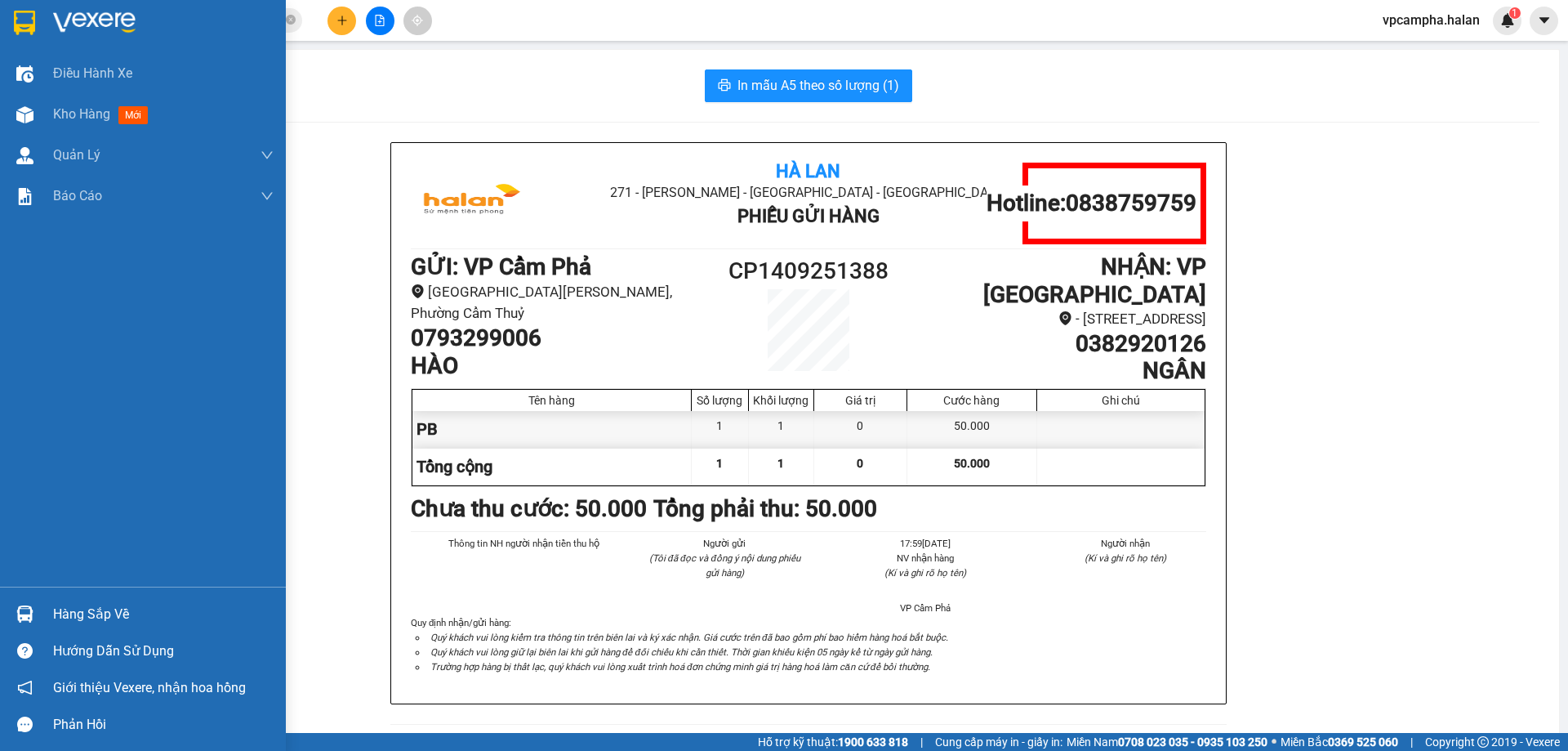
click at [29, 612] on img at bounding box center [24, 613] width 17 height 17
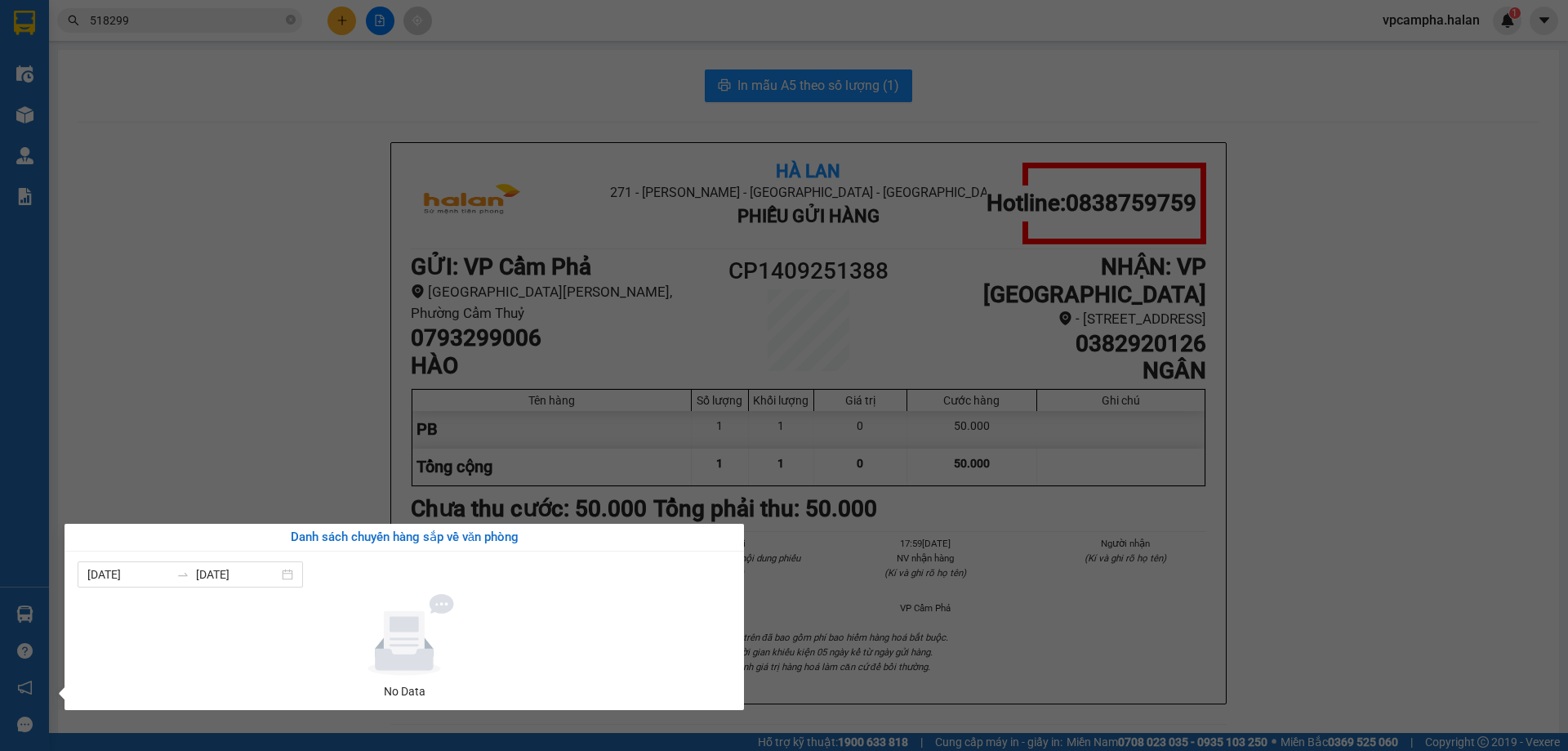
click at [172, 263] on section "Kết quả tìm kiếm ( 1 ) Bộ lọc Mã ĐH Trạng thái Món hàng Thu hộ Tổng cước Chưa c…" at bounding box center [784, 375] width 1568 height 751
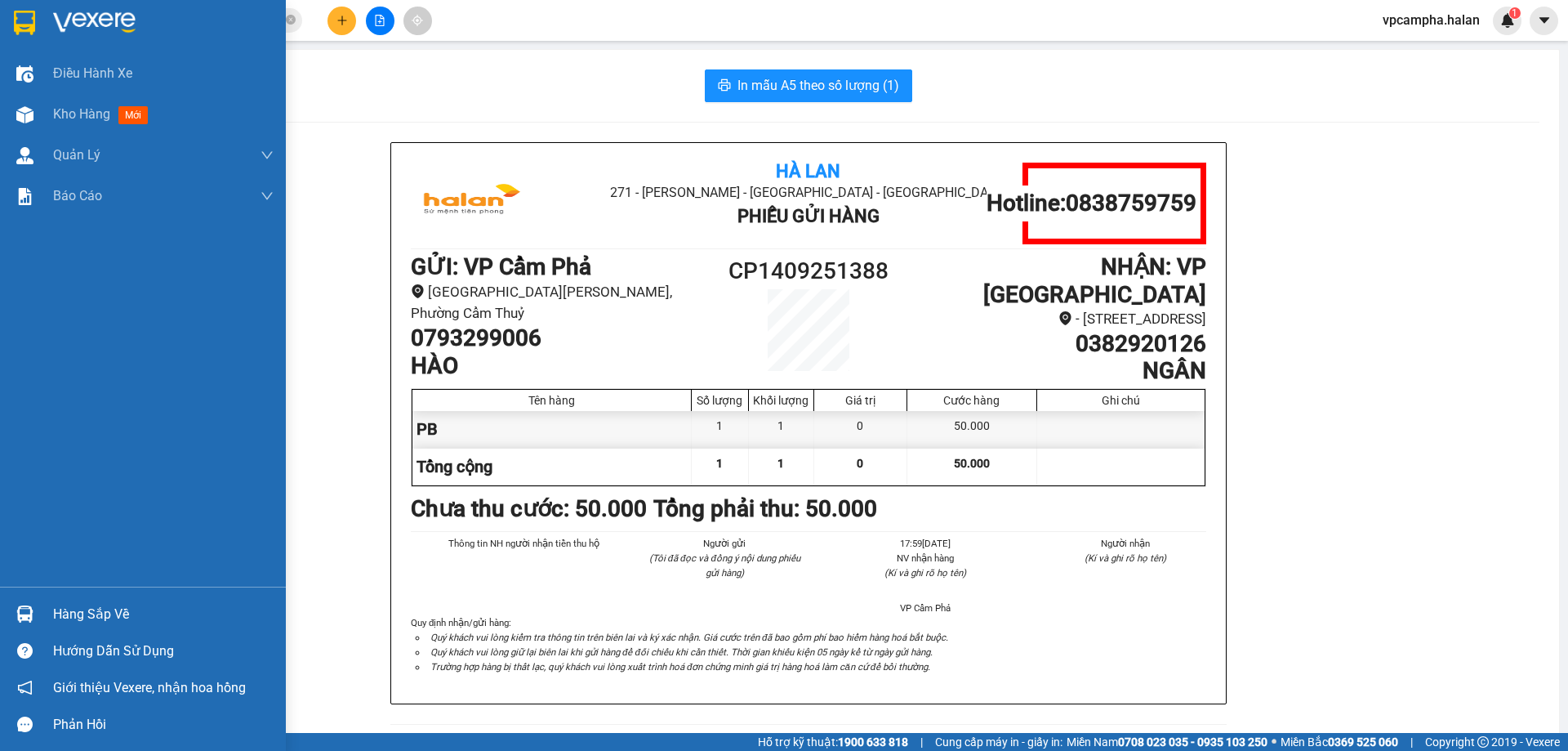
click at [22, 606] on img at bounding box center [24, 613] width 17 height 17
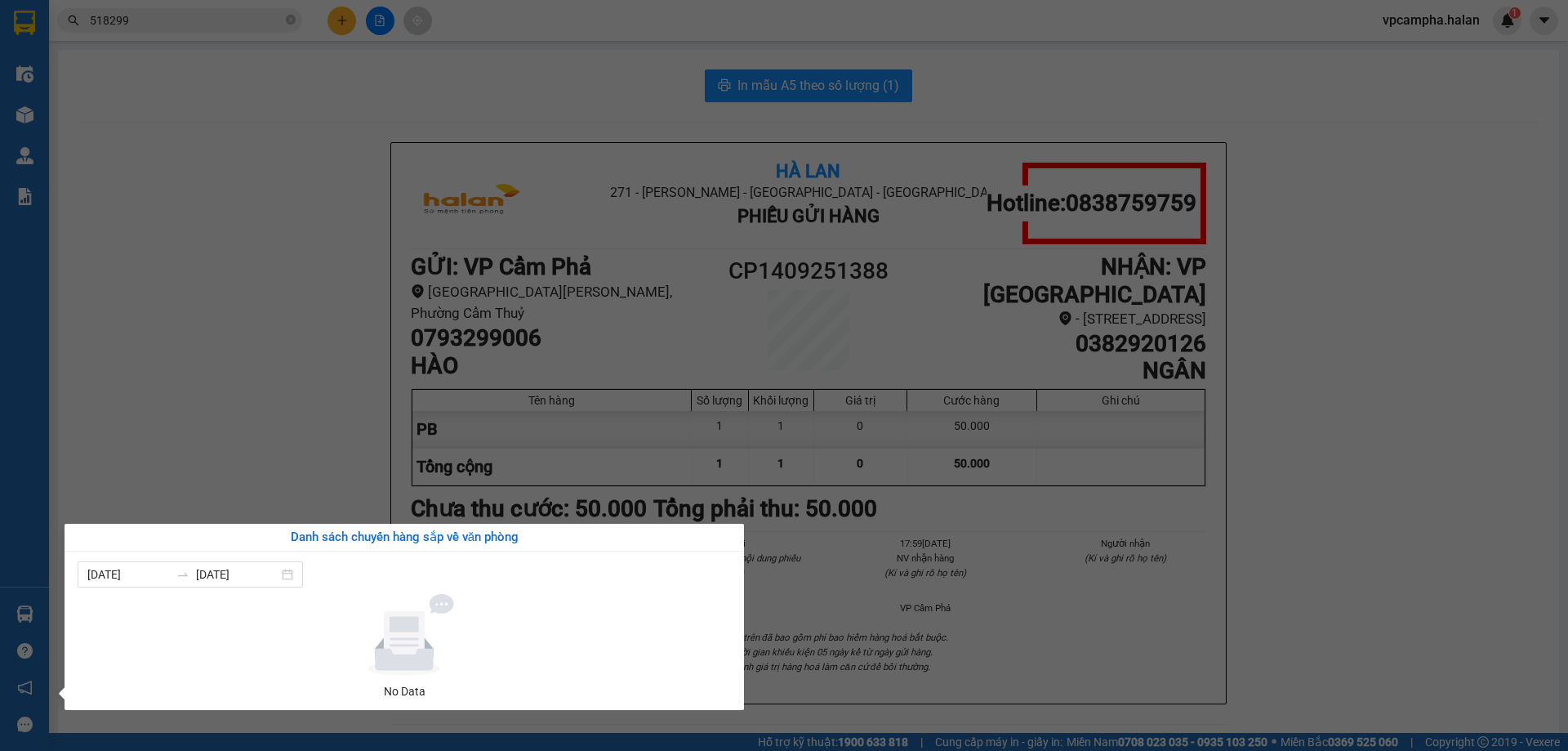
click at [8, 622] on div "Điều hành xe Kho hàng mới Quản [PERSON_NAME] lý chuyến Quản lý kiểm kho Báo cáo…" at bounding box center [24, 375] width 49 height 751
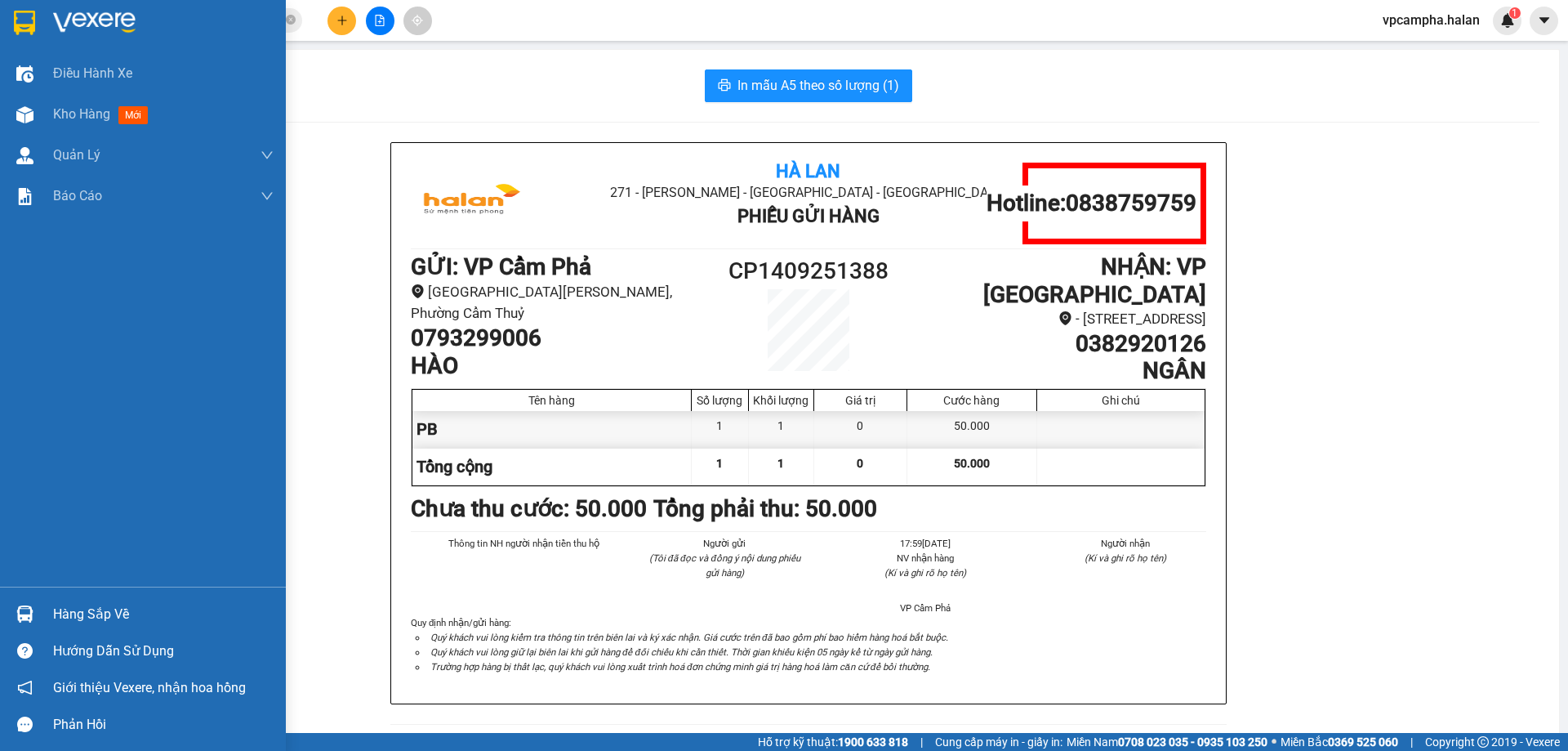
click at [11, 620] on div at bounding box center [25, 614] width 29 height 29
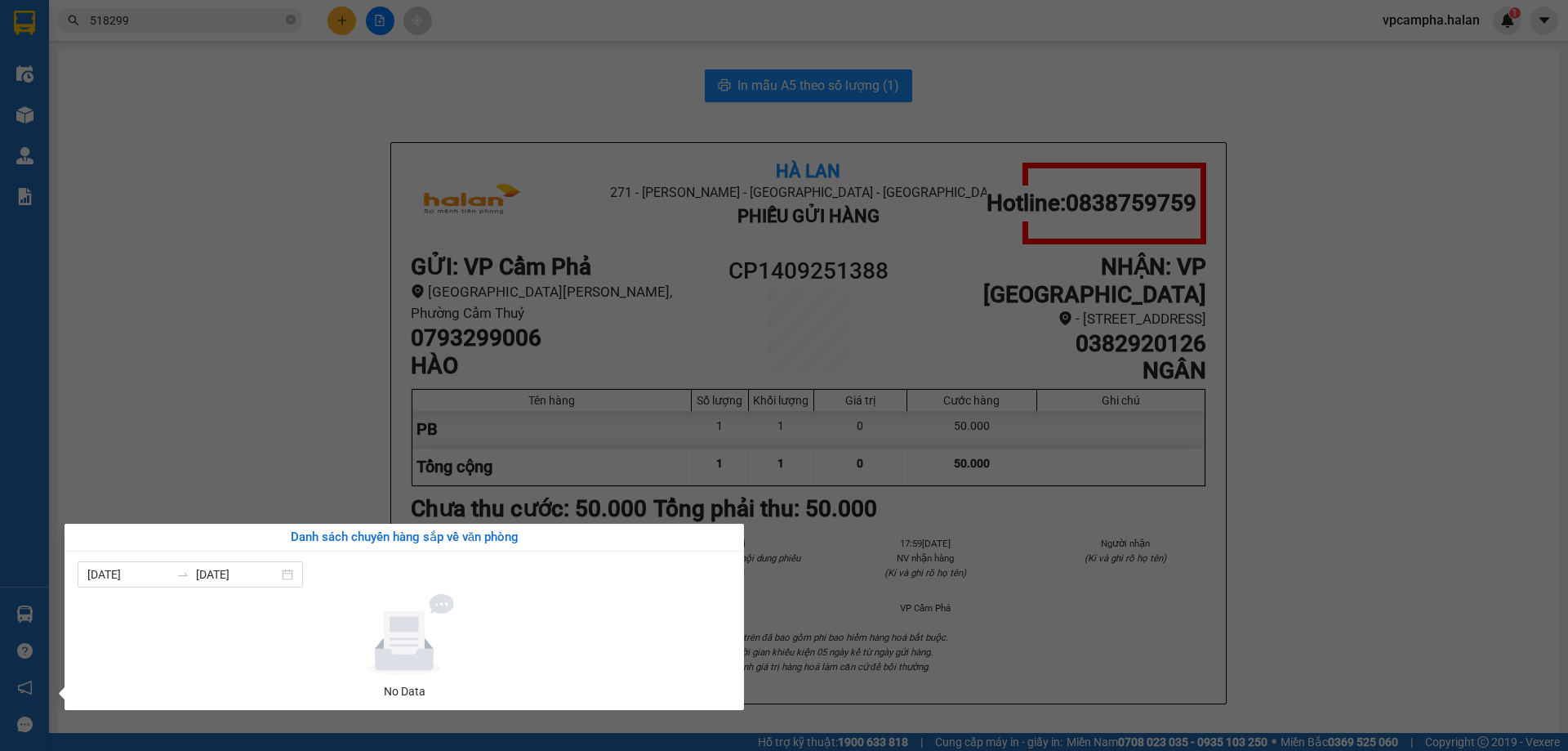
click at [287, 160] on section "Kết quả tìm kiếm ( 1 ) Bộ lọc Mã ĐH Trạng thái Món hàng Thu hộ Tổng cước Chưa c…" at bounding box center [784, 375] width 1568 height 751
